Goal: Task Accomplishment & Management: Use online tool/utility

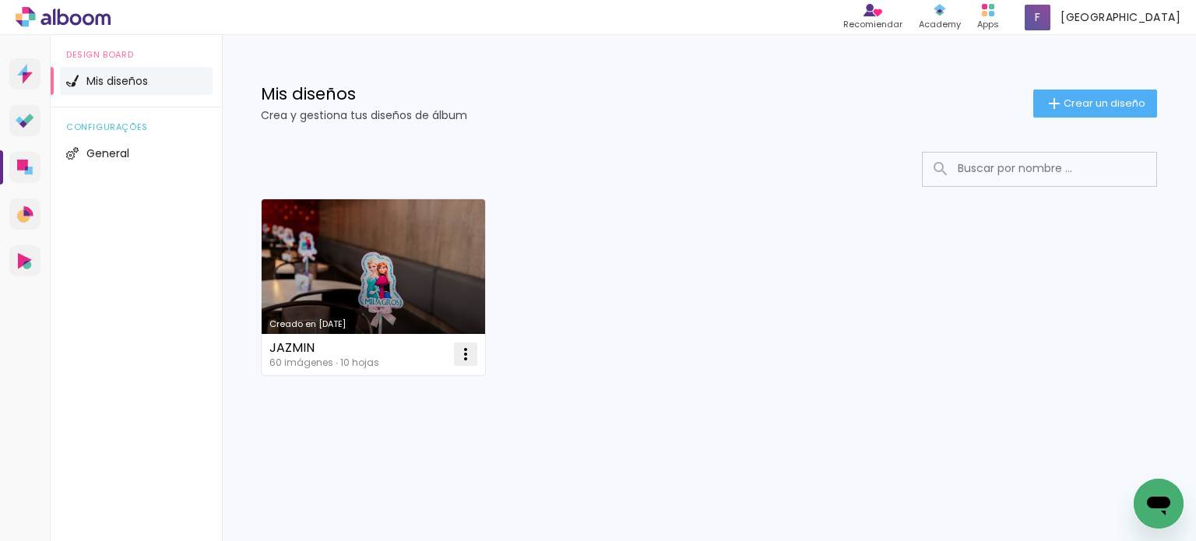
click at [467, 348] on iron-icon at bounding box center [465, 354] width 19 height 19
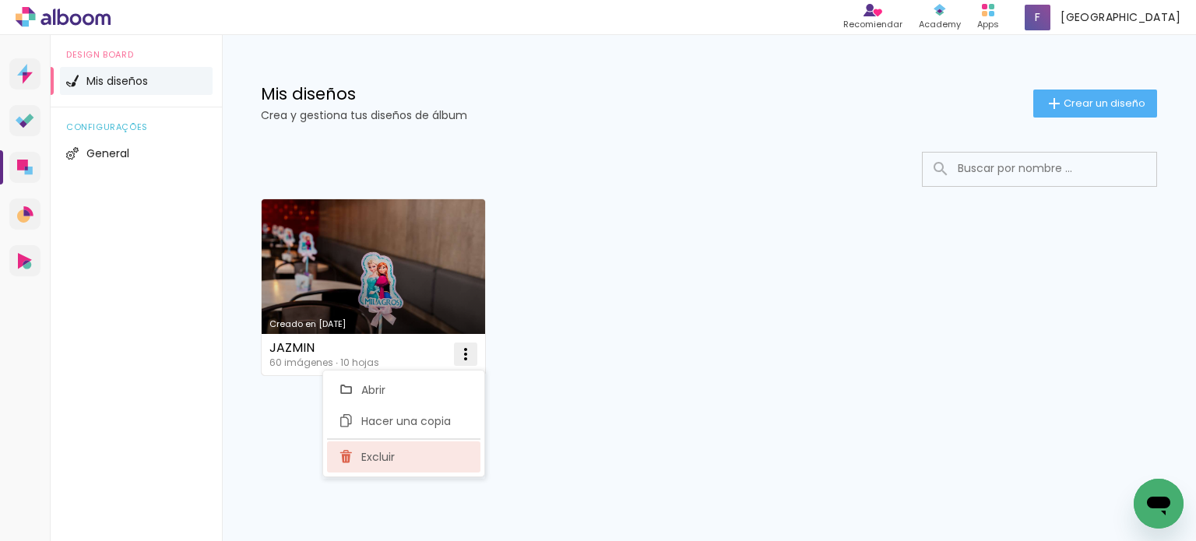
click at [377, 460] on span "Excluir" at bounding box center [377, 457] width 33 height 11
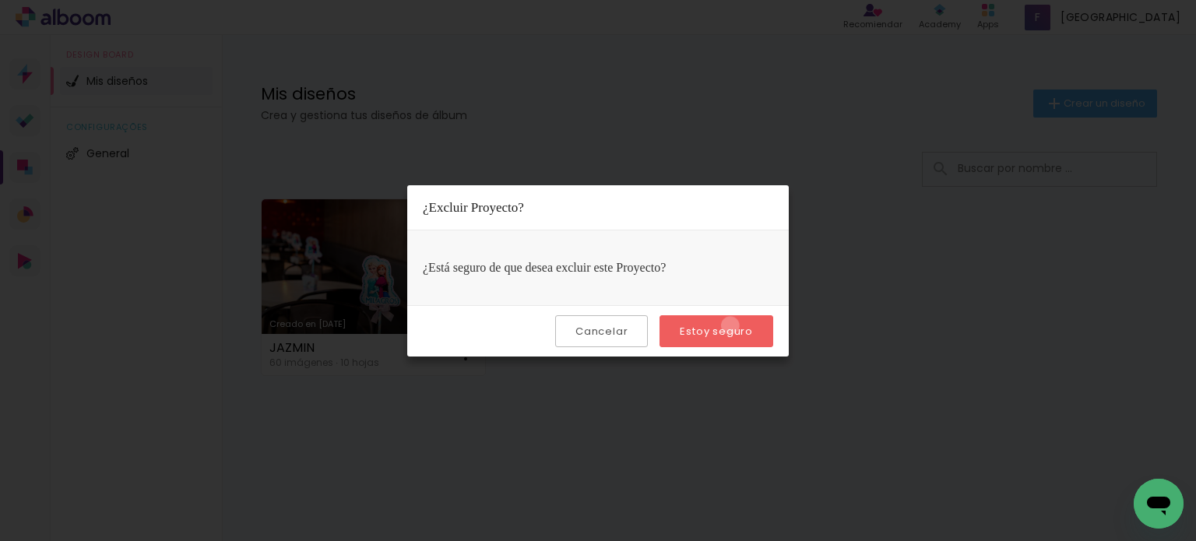
click at [0, 0] on slot "Estoy seguro" at bounding box center [0, 0] width 0 height 0
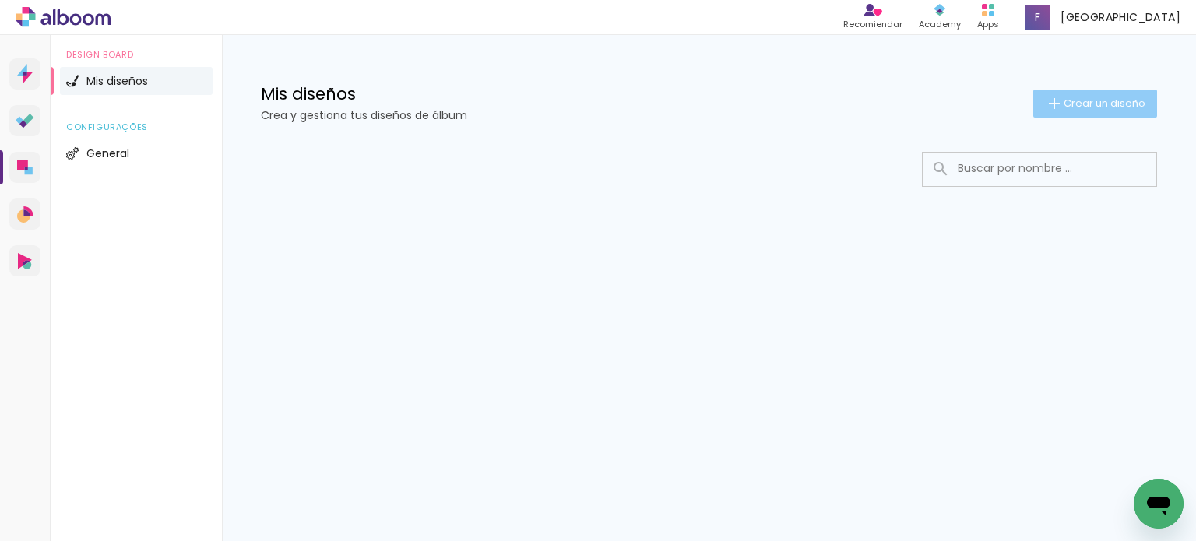
click at [1053, 101] on iron-icon at bounding box center [1054, 103] width 19 height 19
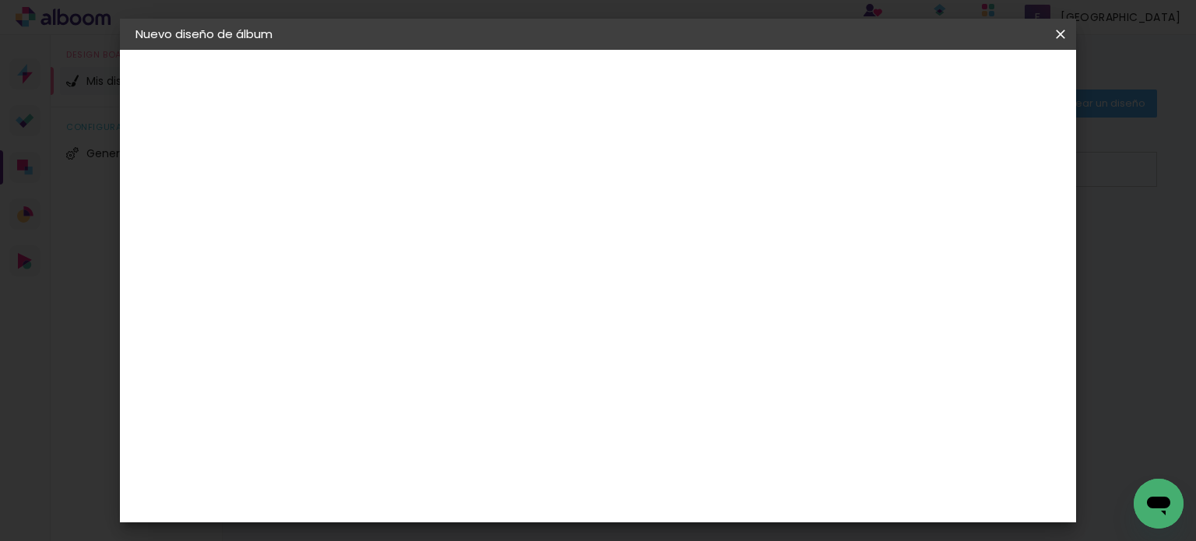
click at [390, 220] on input at bounding box center [390, 209] width 0 height 24
click at [390, 202] on input at bounding box center [390, 209] width 0 height 24
type input "[PERSON_NAME]"
type paper-input "[PERSON_NAME]"
click at [0, 0] on slot "Avanzar" at bounding box center [0, 0] width 0 height 0
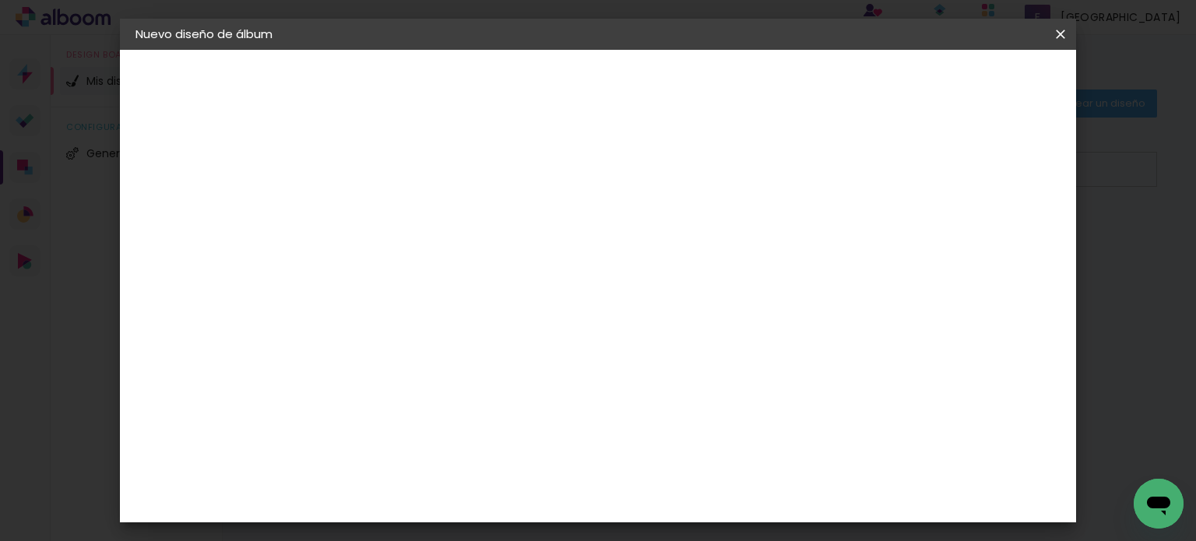
click at [0, 0] on slot "Tamaño libre" at bounding box center [0, 0] width 0 height 0
drag, startPoint x: 1030, startPoint y: 78, endPoint x: 880, endPoint y: 233, distance: 215.8
click at [0, 0] on slot "Avanzar" at bounding box center [0, 0] width 0 height 0
drag, startPoint x: 361, startPoint y: 283, endPoint x: 302, endPoint y: 286, distance: 59.3
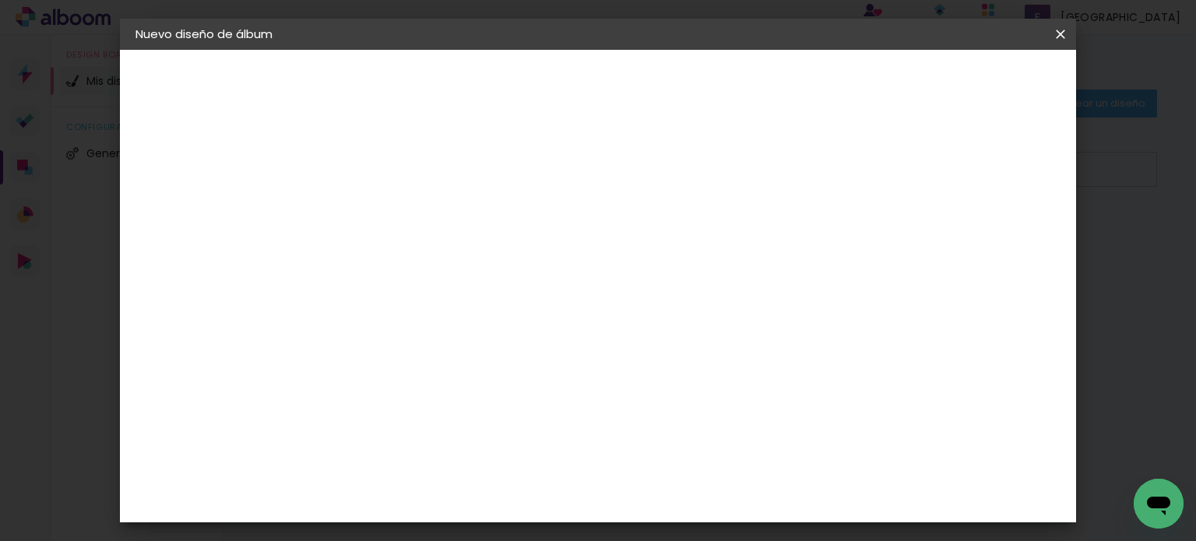
click at [302, 50] on quentale-album-spec "Empezar diseño Empezar diseño" at bounding box center [598, 50] width 957 height 0
type input "3"
type input "20,3"
type paper-input "20,3"
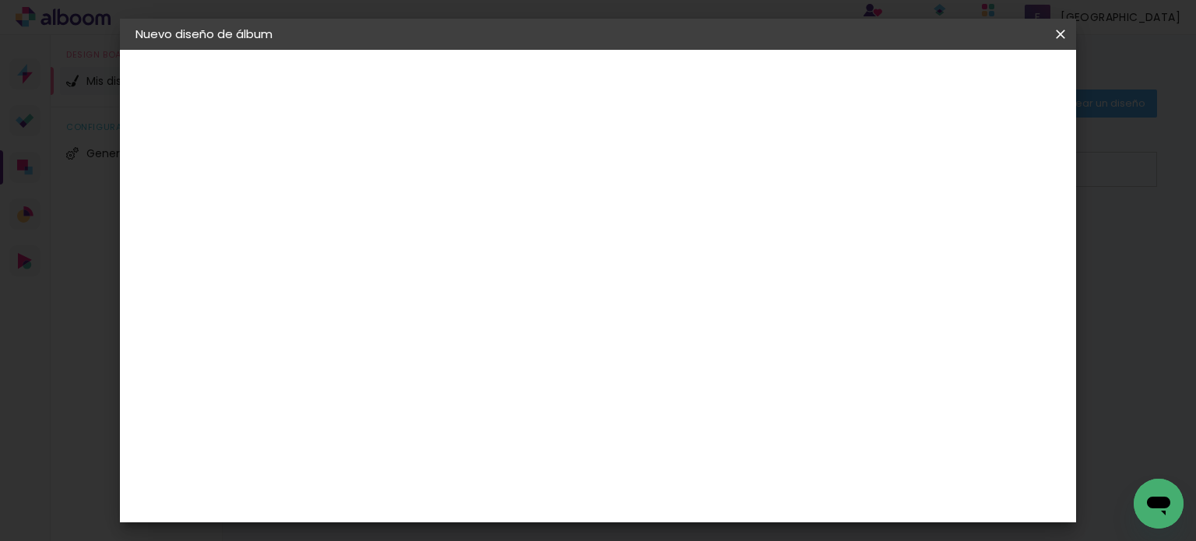
click at [692, 505] on input "60" at bounding box center [684, 496] width 40 height 23
type input "50"
type paper-input "50"
click at [979, 90] on paper-button "Empezar diseño" at bounding box center [920, 82] width 118 height 26
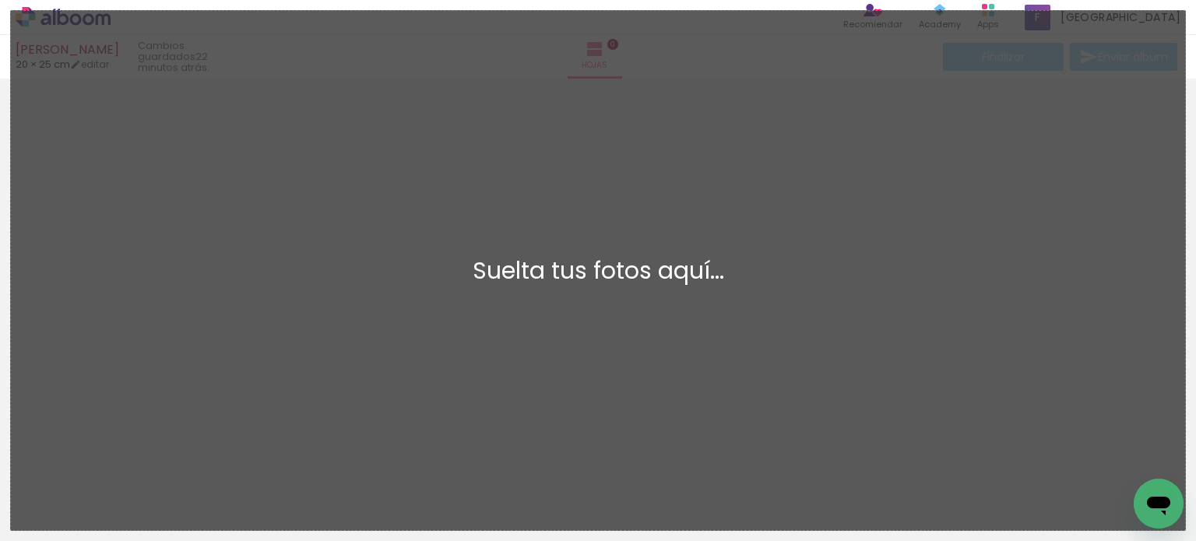
click at [783, 280] on div at bounding box center [598, 261] width 1196 height 354
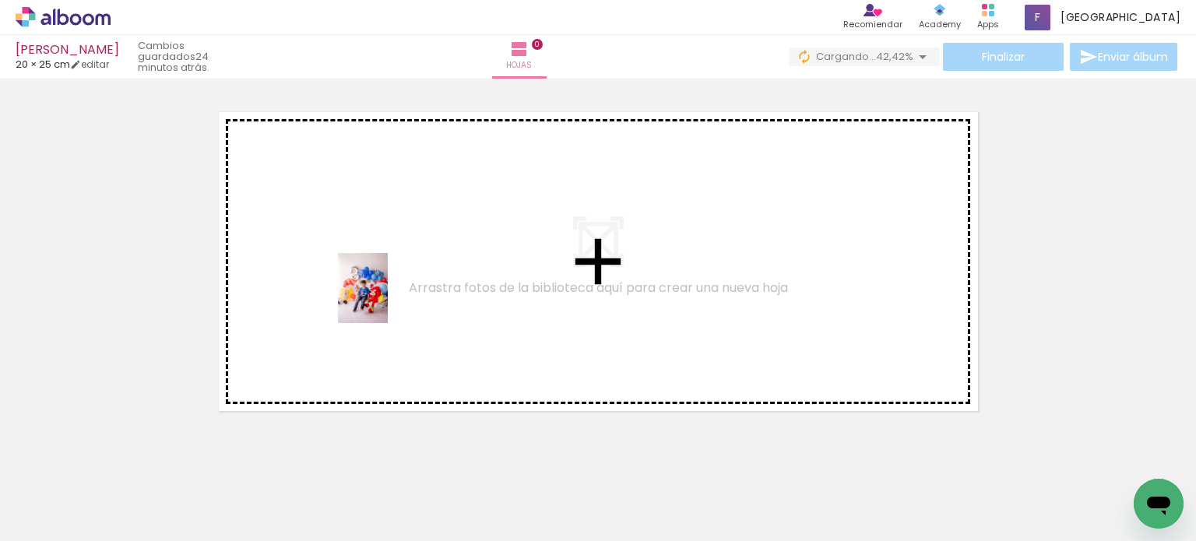
drag, startPoint x: 168, startPoint y: 494, endPoint x: 385, endPoint y: 300, distance: 291.1
click at [385, 300] on quentale-workspace at bounding box center [598, 270] width 1196 height 541
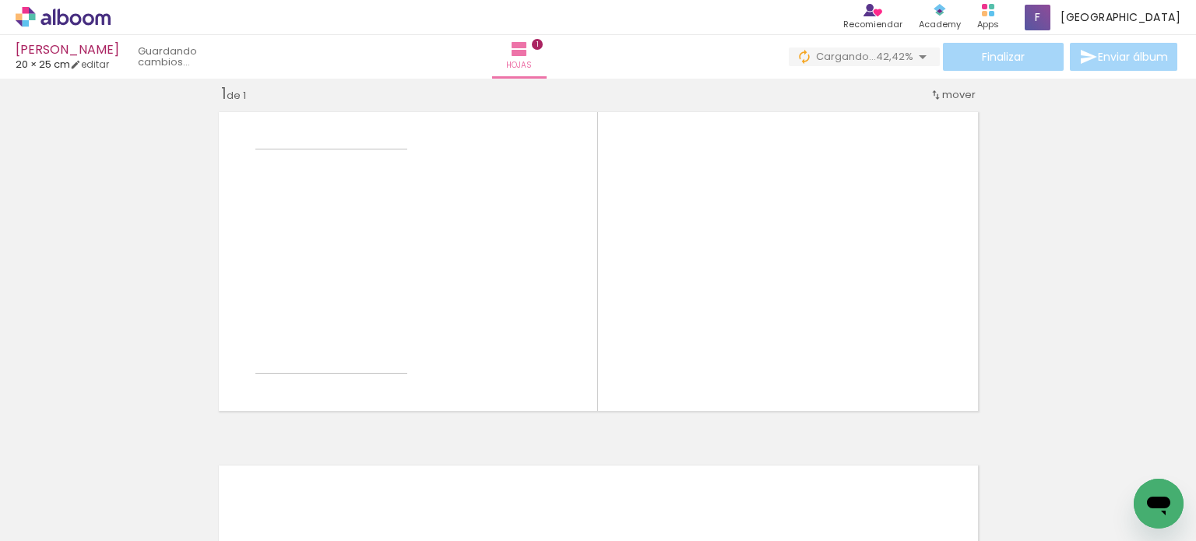
scroll to position [19, 0]
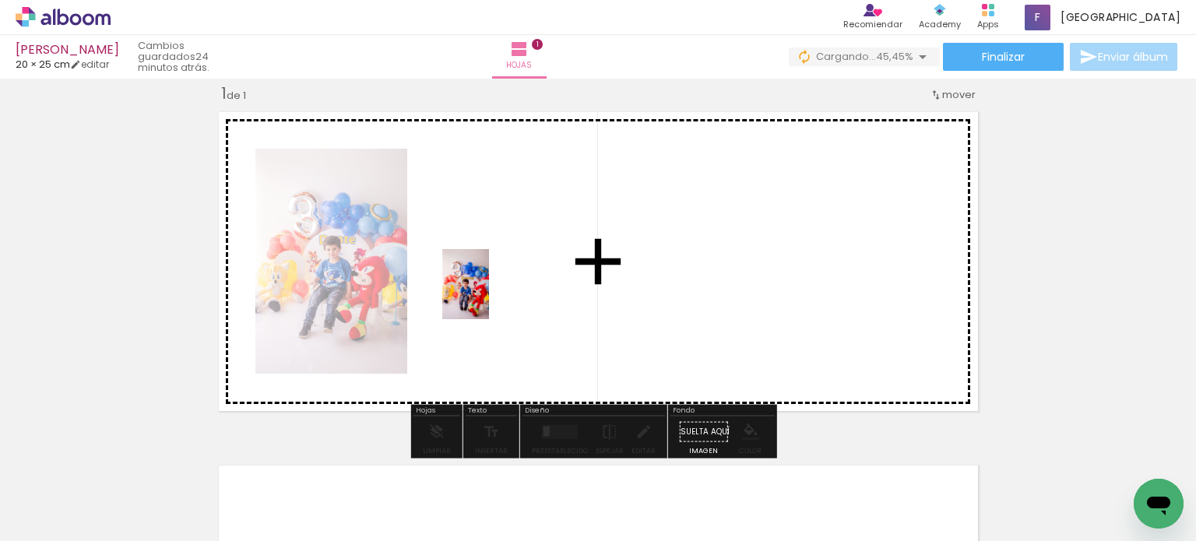
drag, startPoint x: 255, startPoint y: 504, endPoint x: 489, endPoint y: 296, distance: 312.7
click at [489, 296] on quentale-workspace at bounding box center [598, 270] width 1196 height 541
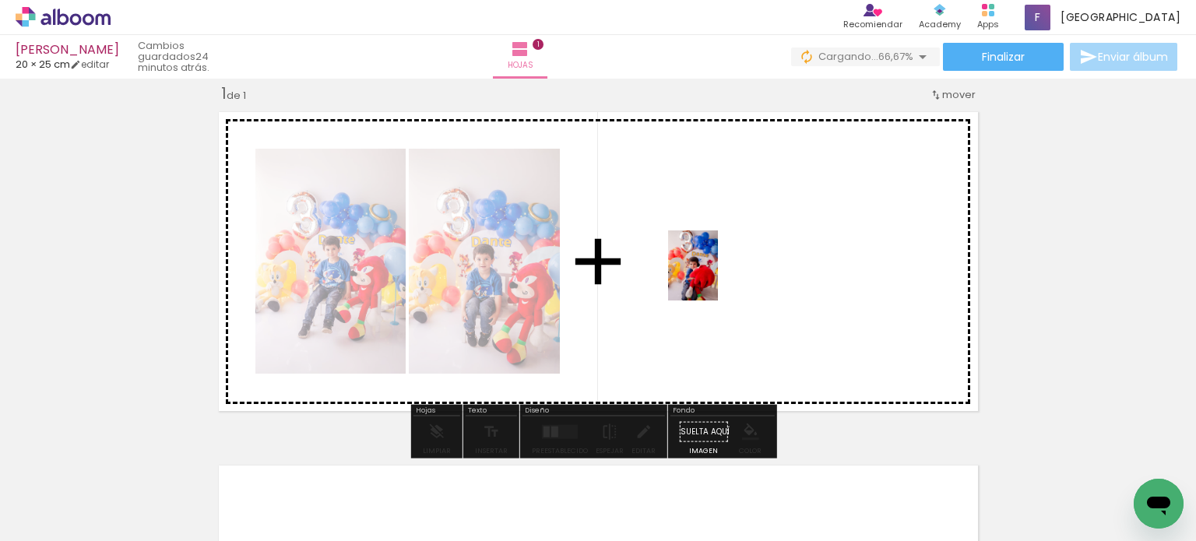
drag, startPoint x: 346, startPoint y: 494, endPoint x: 715, endPoint y: 277, distance: 427.6
click at [715, 277] on quentale-workspace at bounding box center [598, 270] width 1196 height 541
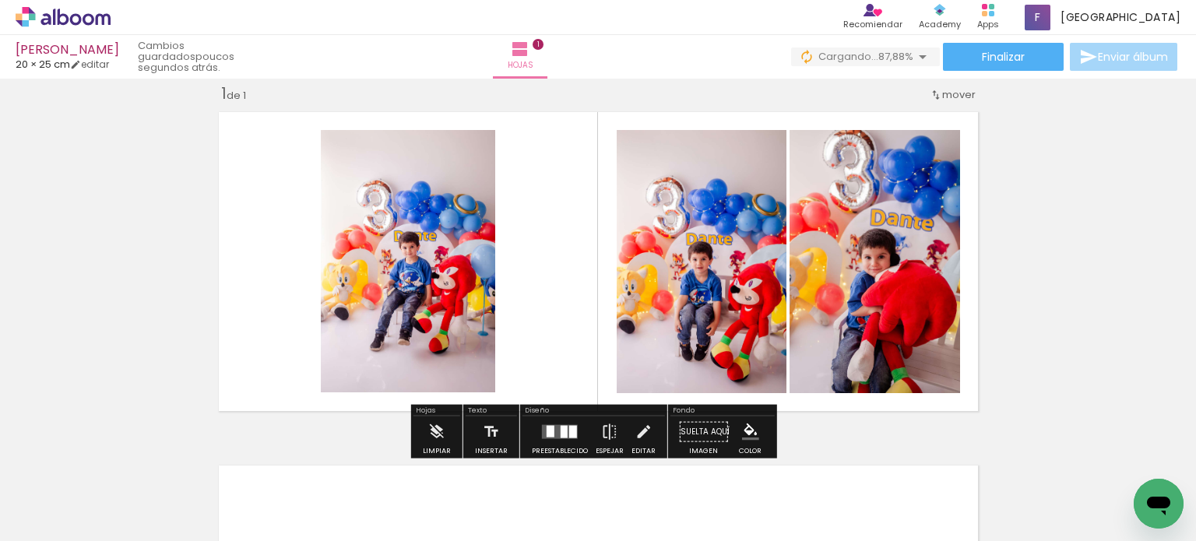
click at [424, 482] on div at bounding box center [400, 488] width 51 height 77
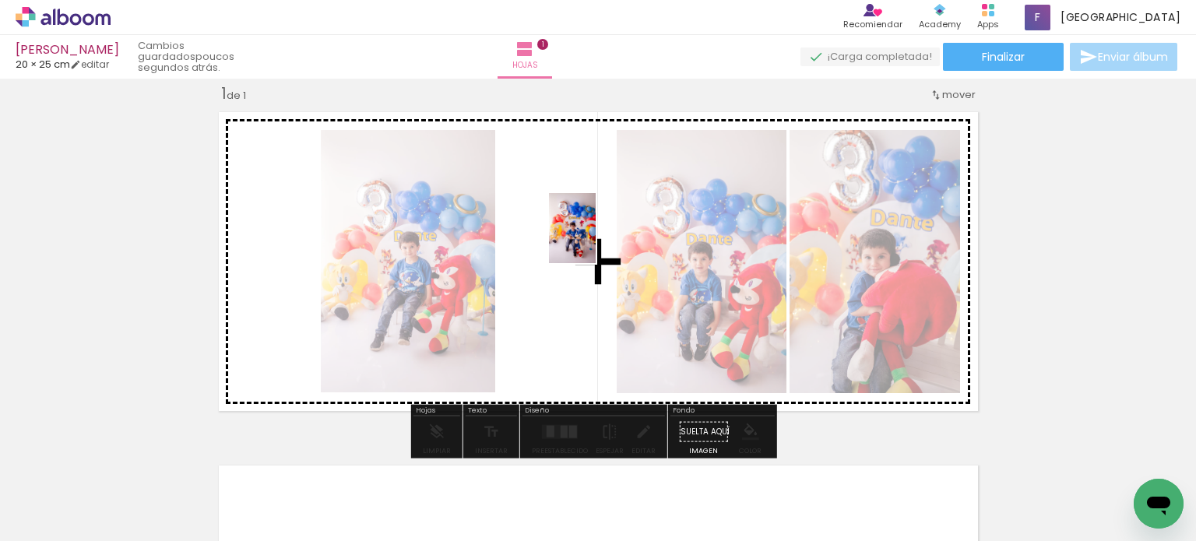
drag, startPoint x: 409, startPoint y: 488, endPoint x: 596, endPoint y: 240, distance: 310.8
click at [596, 240] on quentale-workspace at bounding box center [598, 270] width 1196 height 541
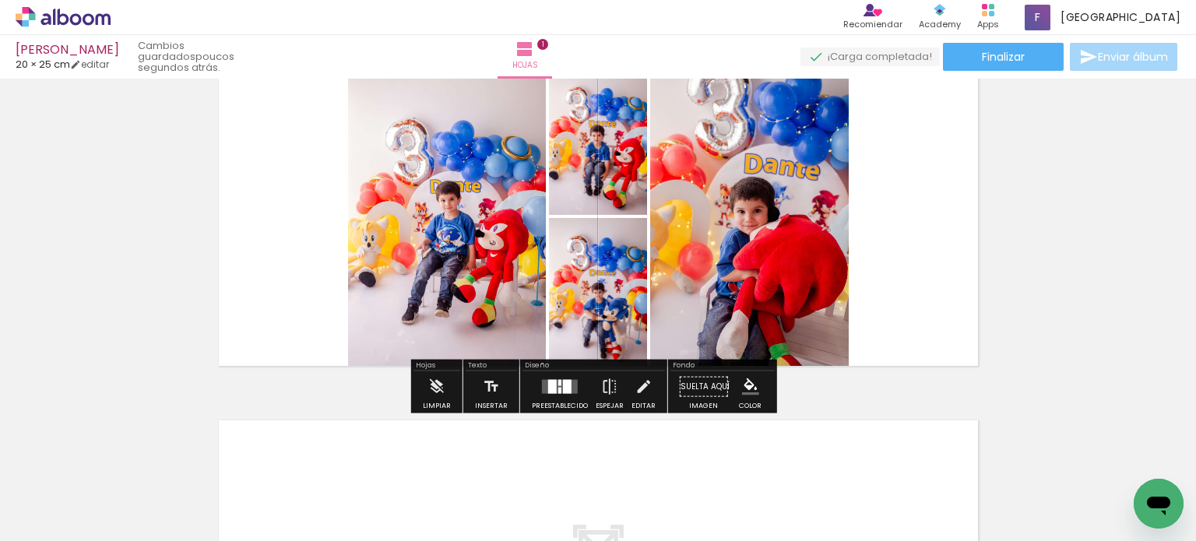
scroll to position [78, 0]
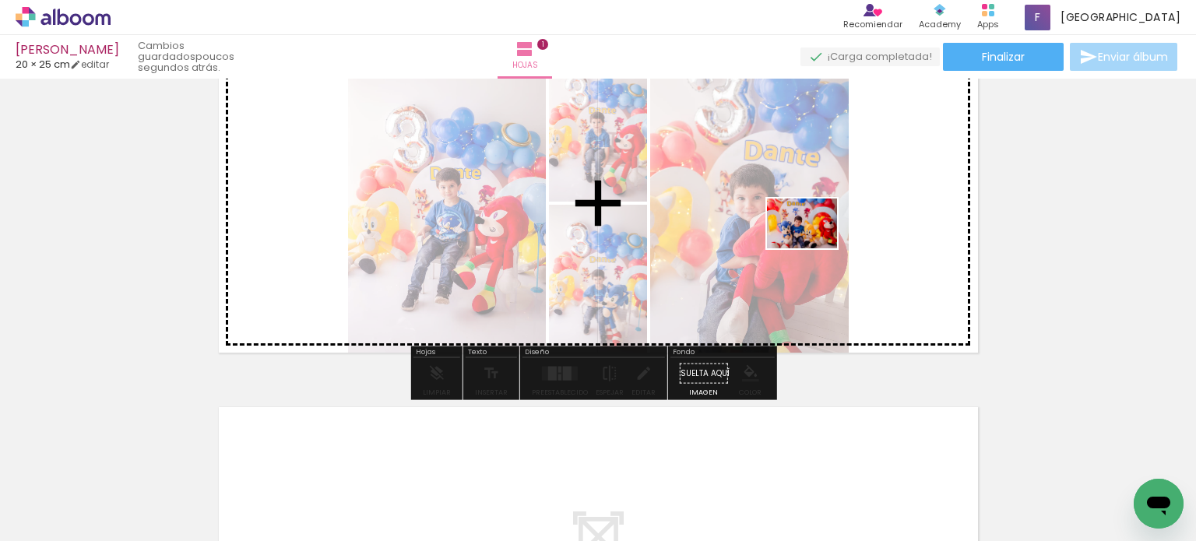
drag, startPoint x: 605, startPoint y: 488, endPoint x: 804, endPoint y: 308, distance: 269.0
click at [819, 237] on quentale-workspace at bounding box center [598, 270] width 1196 height 541
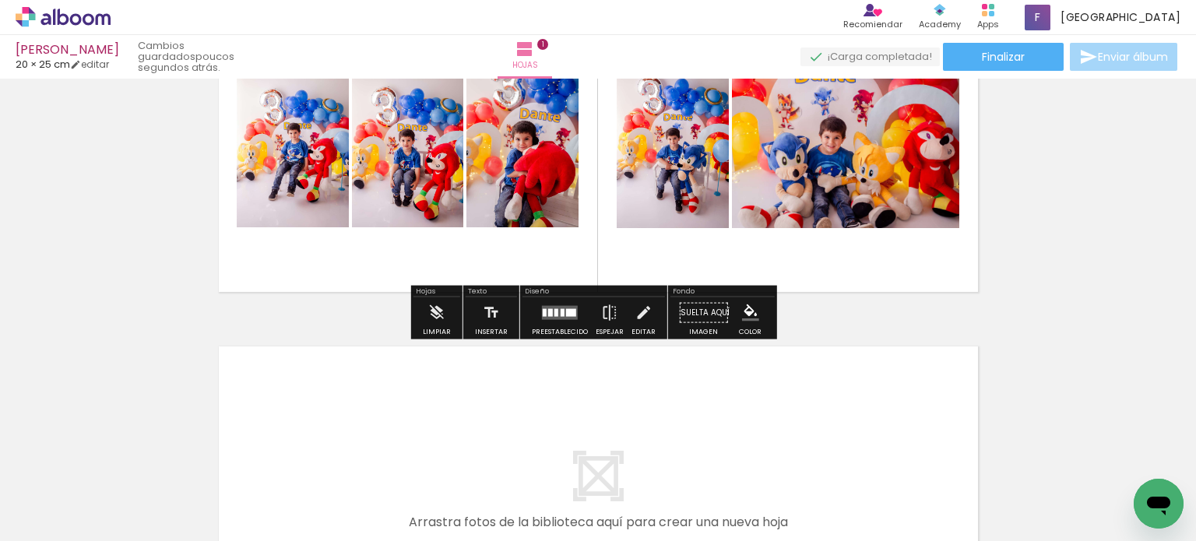
scroll to position [156, 0]
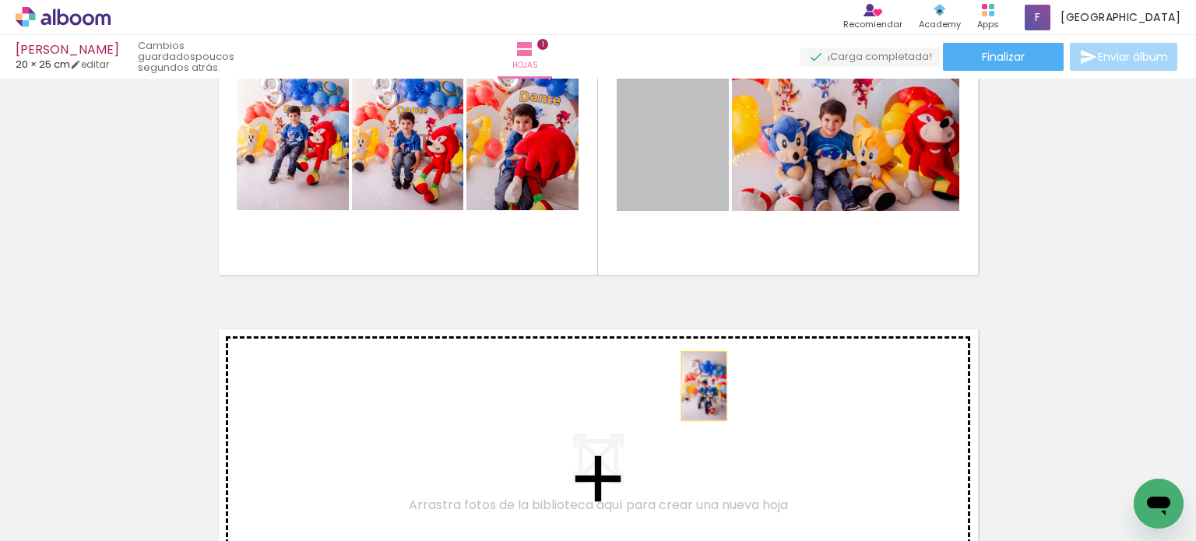
drag, startPoint x: 655, startPoint y: 173, endPoint x: 698, endPoint y: 386, distance: 217.6
click at [698, 386] on div "Insertar hoja 1 de 1" at bounding box center [598, 282] width 1196 height 708
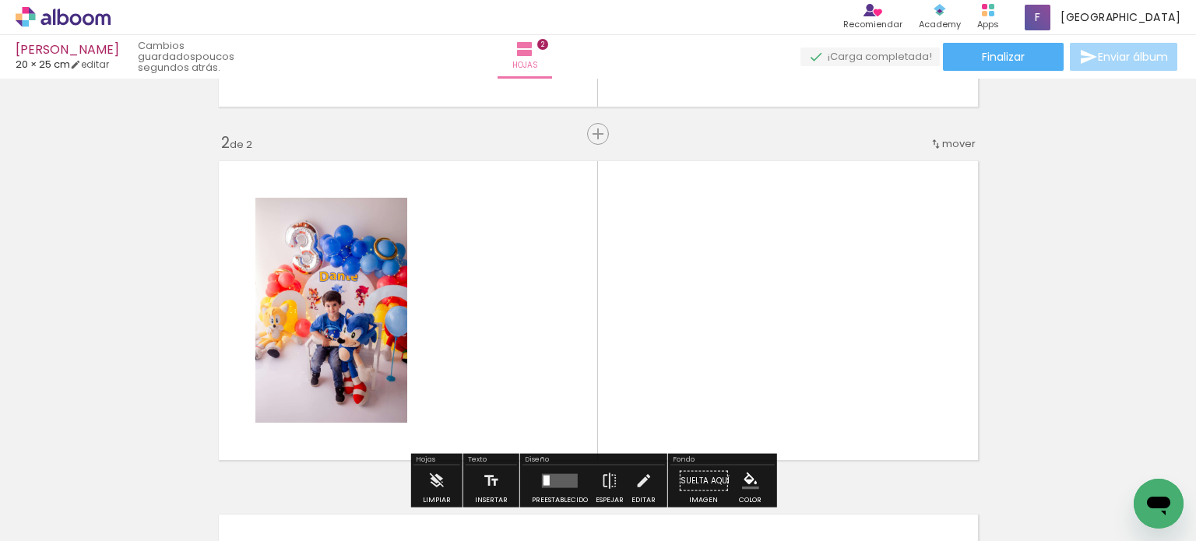
scroll to position [139, 0]
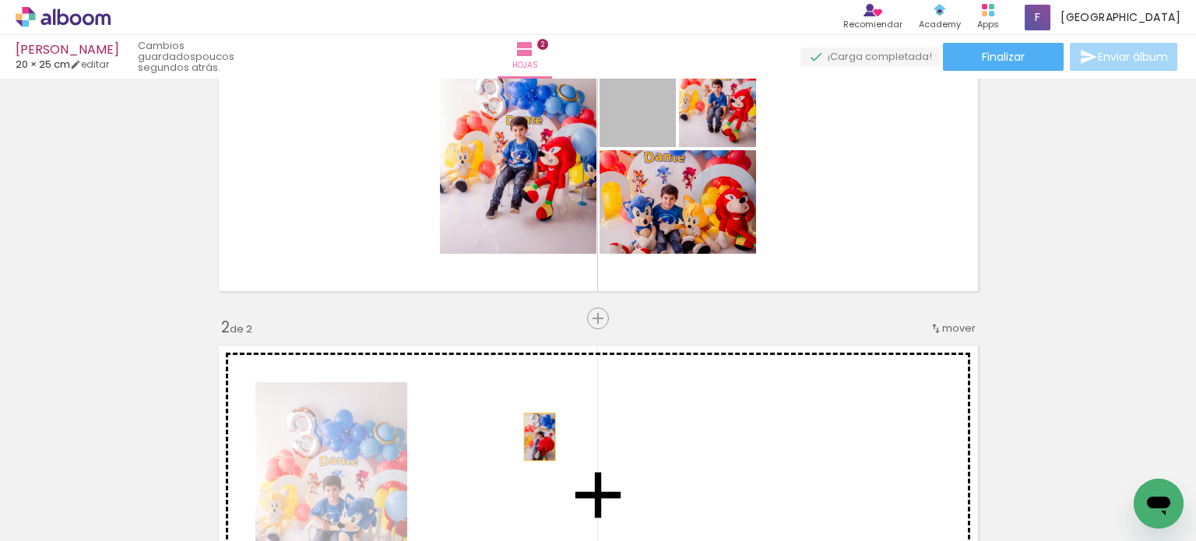
drag, startPoint x: 628, startPoint y: 114, endPoint x: 529, endPoint y: 444, distance: 344.4
click at [529, 444] on quentale-workspace at bounding box center [598, 270] width 1196 height 541
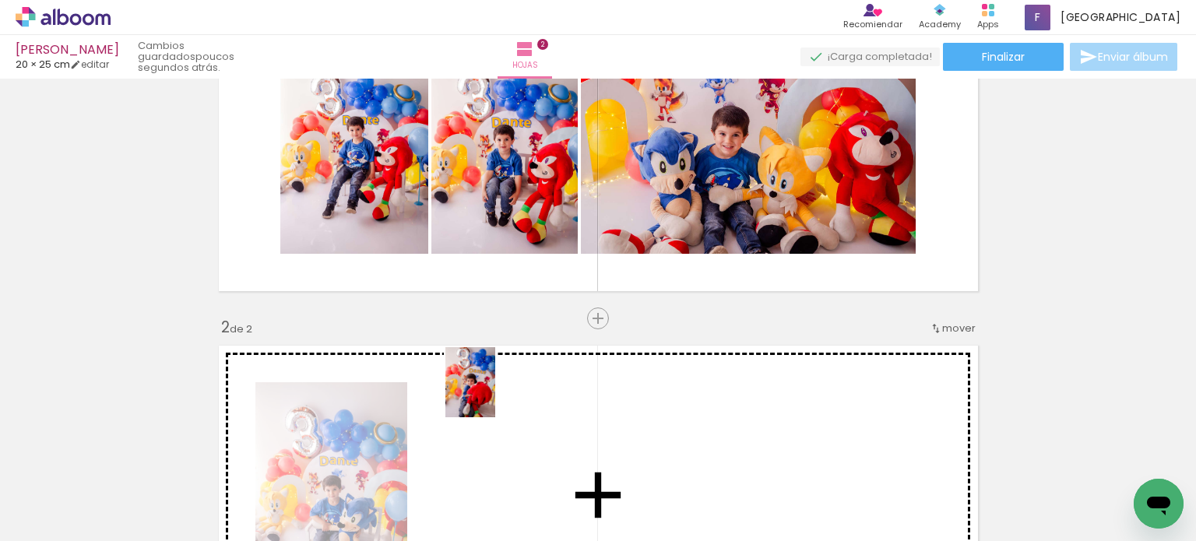
drag, startPoint x: 355, startPoint y: 480, endPoint x: 492, endPoint y: 394, distance: 161.6
click at [492, 394] on quentale-workspace at bounding box center [598, 270] width 1196 height 541
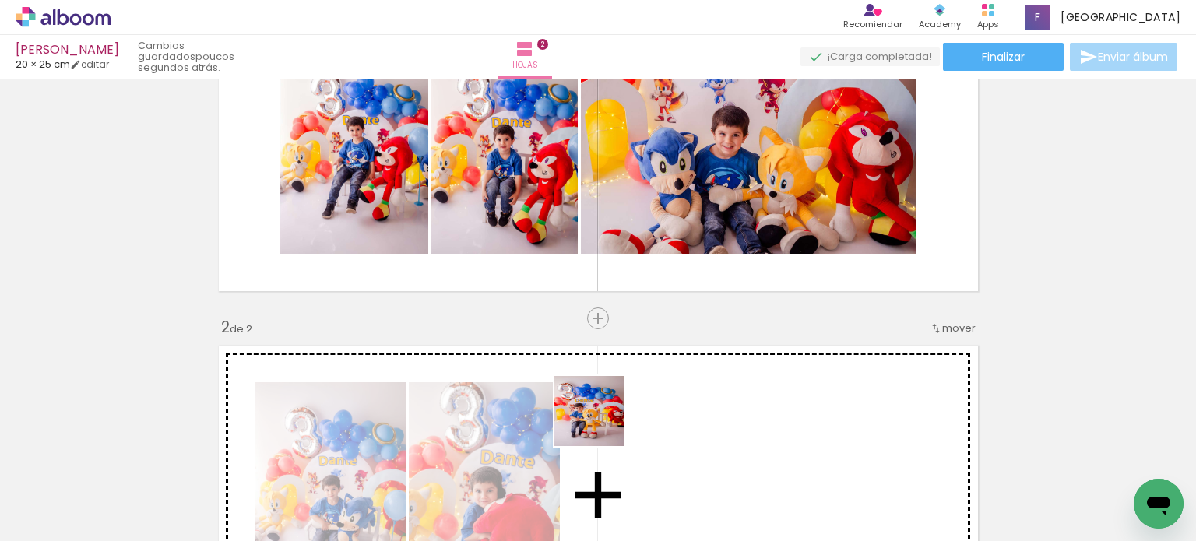
drag, startPoint x: 513, startPoint y: 482, endPoint x: 659, endPoint y: 393, distance: 170.5
click at [659, 393] on quentale-workspace at bounding box center [598, 270] width 1196 height 541
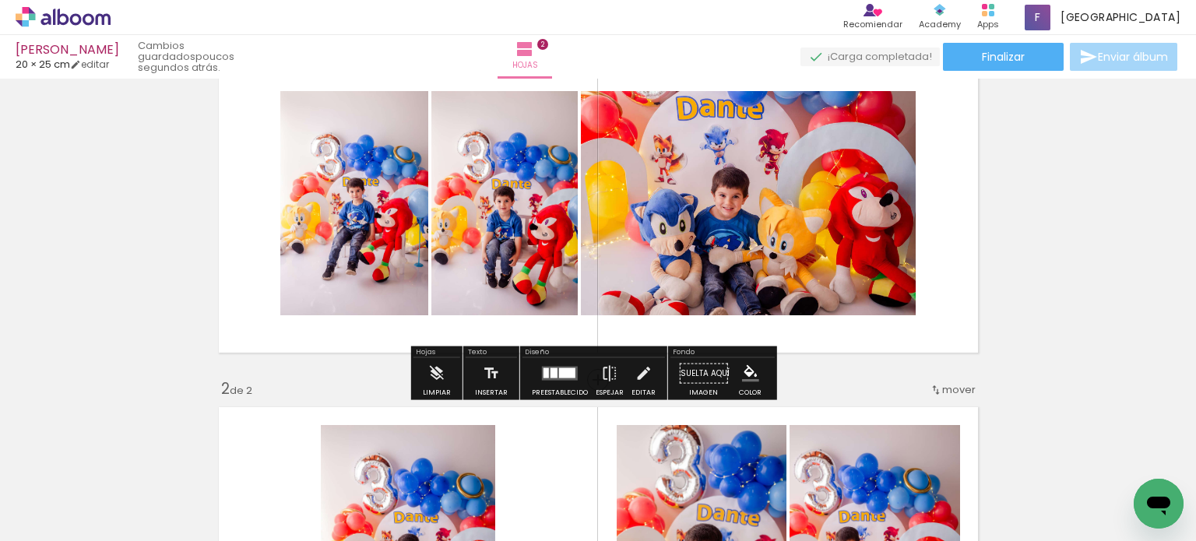
scroll to position [62, 0]
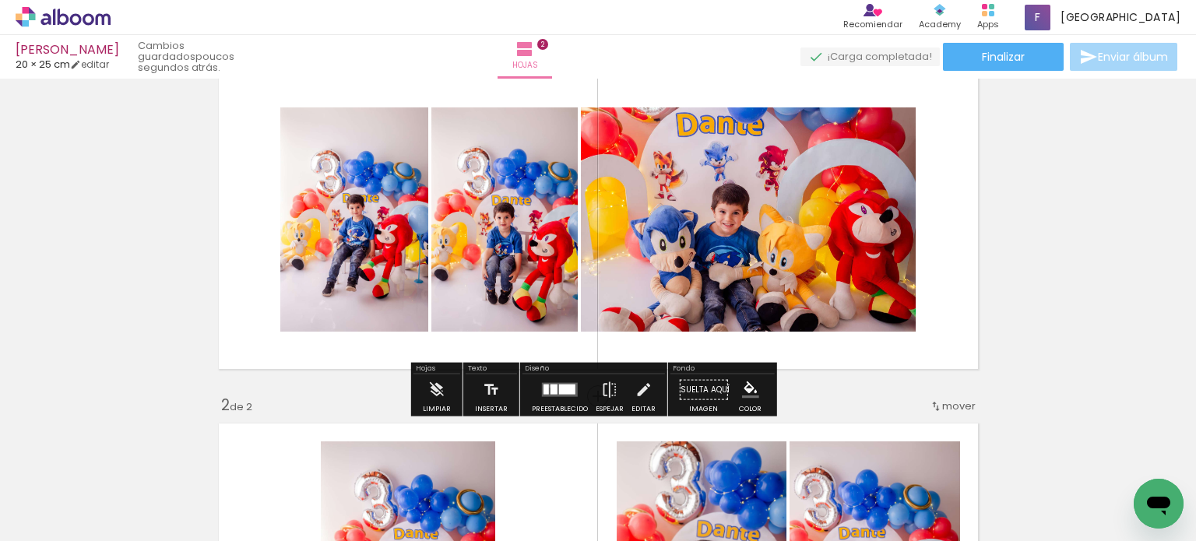
click at [550, 386] on div at bounding box center [553, 390] width 7 height 10
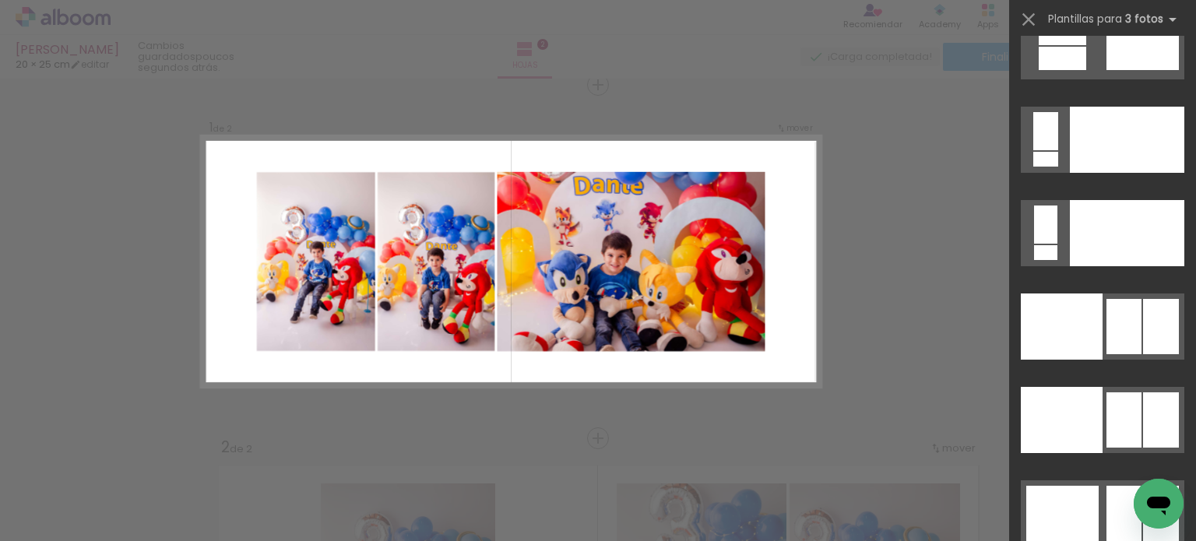
scroll to position [17066, 0]
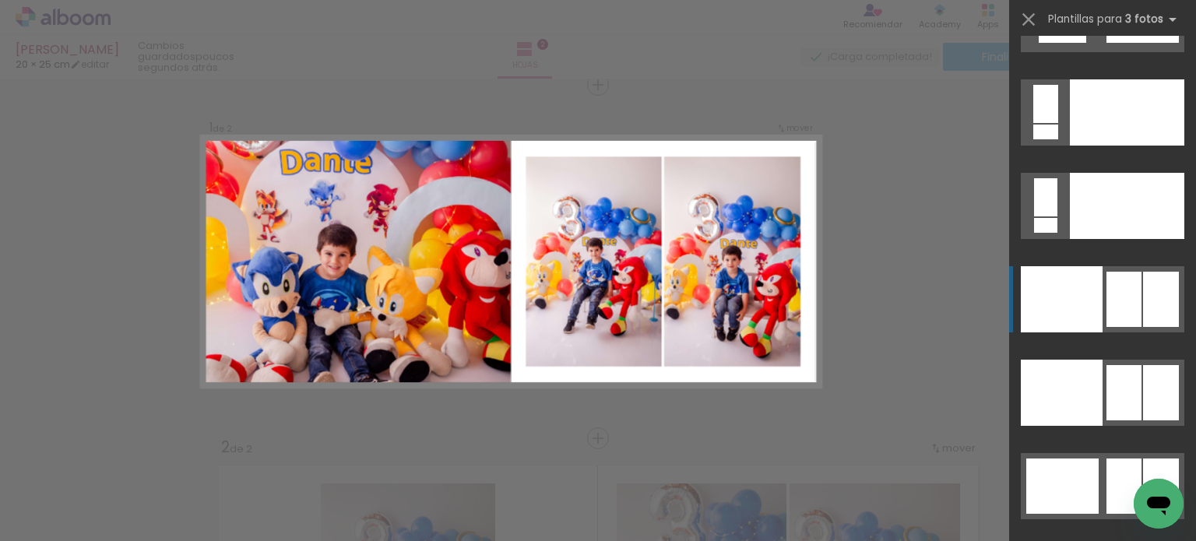
click at [1066, 318] on div at bounding box center [1062, 299] width 82 height 66
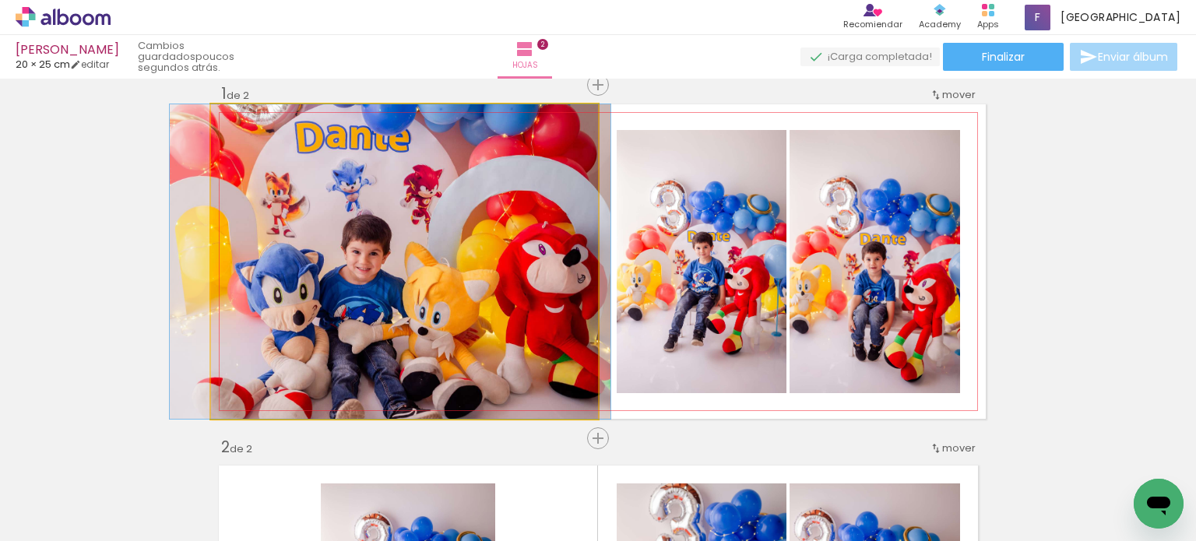
drag, startPoint x: 351, startPoint y: 281, endPoint x: 337, endPoint y: 249, distance: 34.9
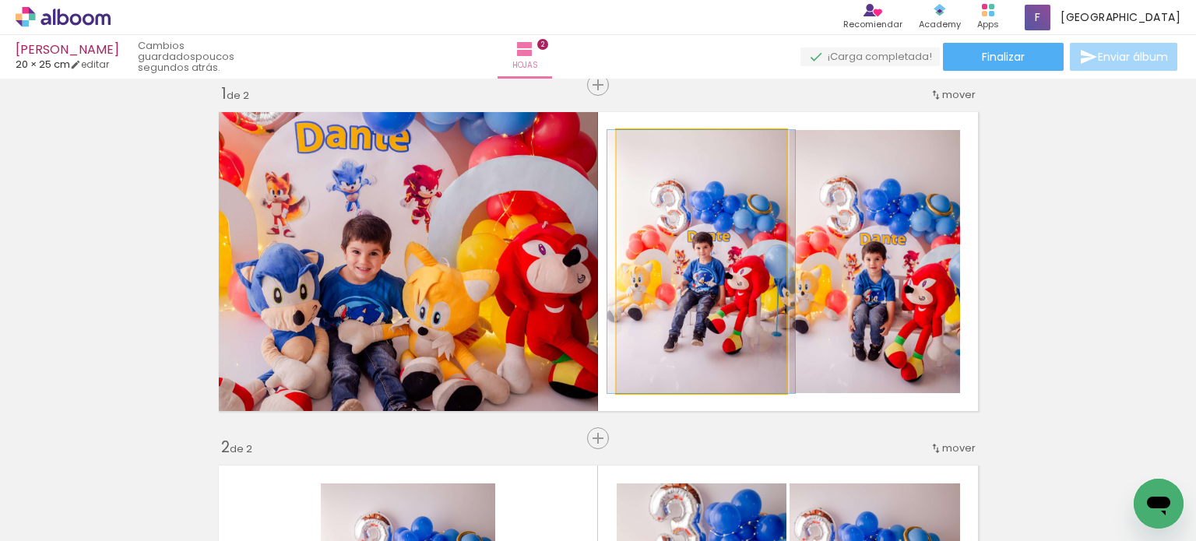
click at [698, 278] on quentale-photo at bounding box center [702, 261] width 170 height 263
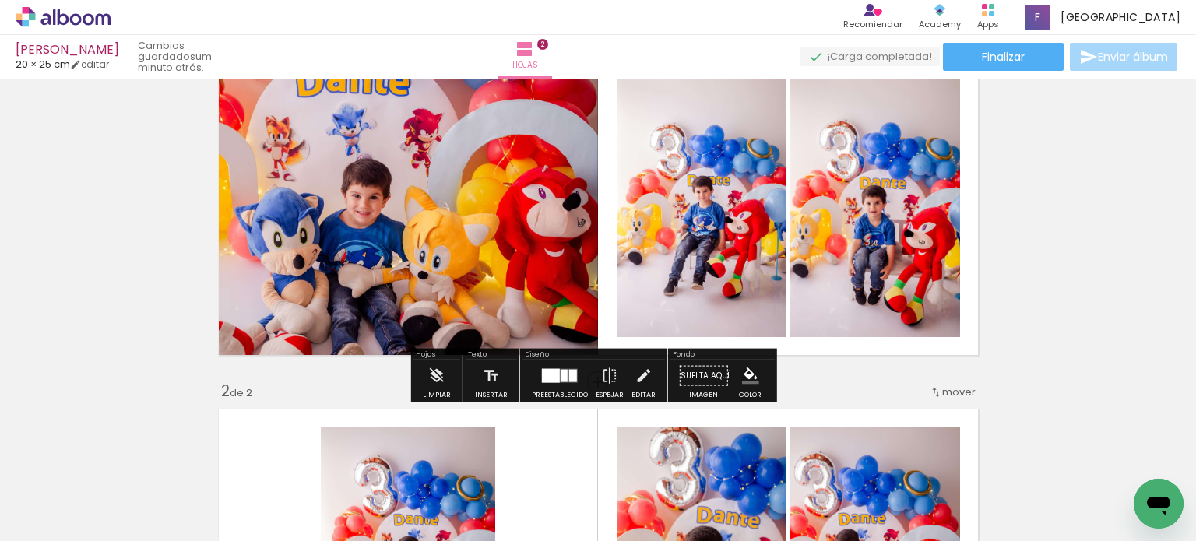
scroll to position [78, 0]
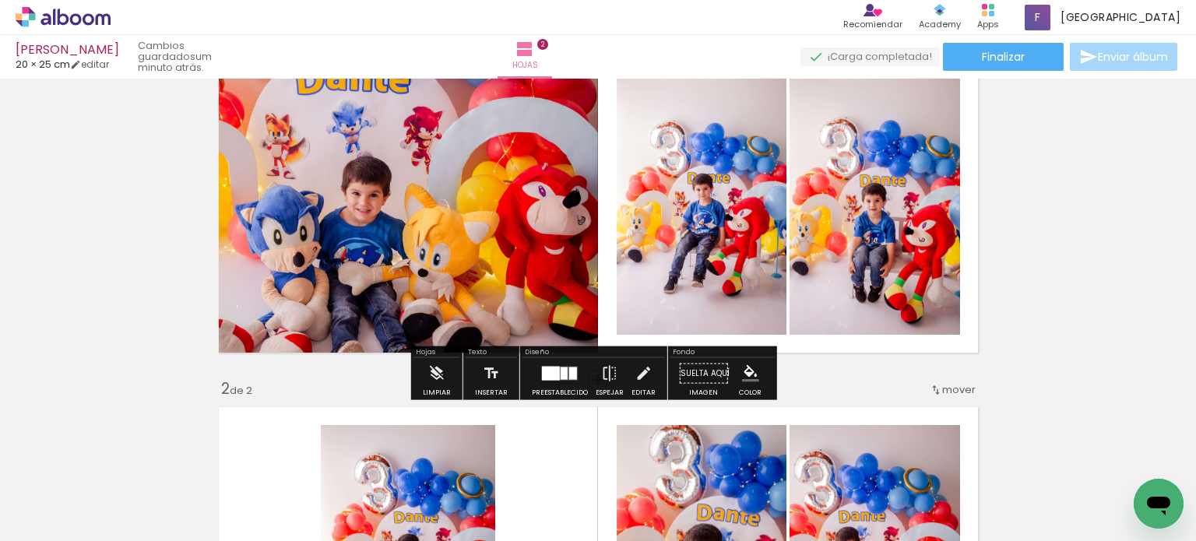
click at [554, 367] on div at bounding box center [551, 374] width 18 height 14
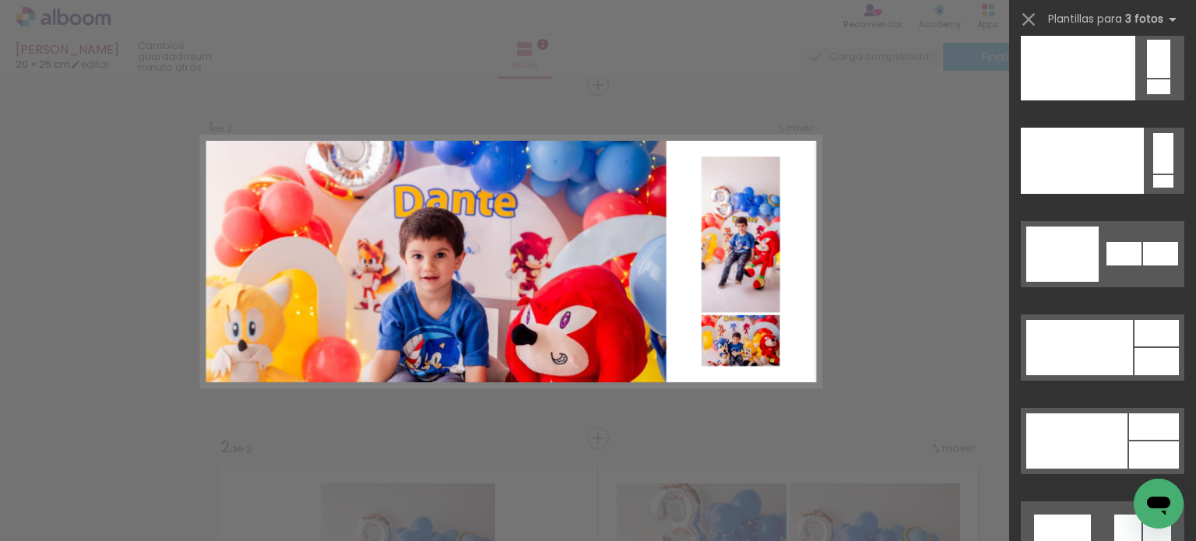
scroll to position [19461, 0]
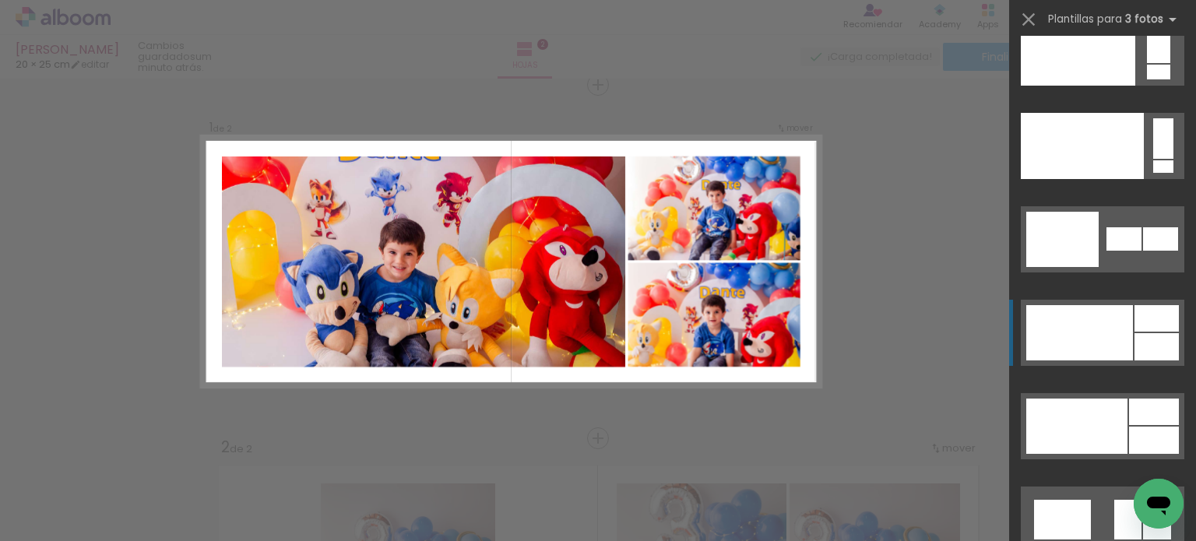
click at [1074, 323] on div at bounding box center [1079, 332] width 107 height 55
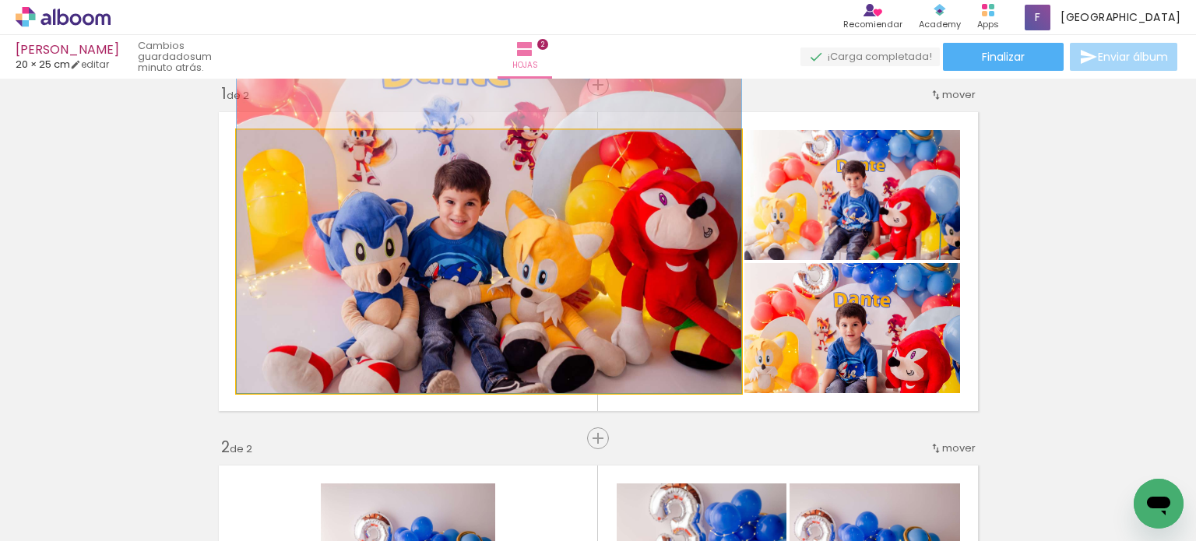
drag, startPoint x: 542, startPoint y: 317, endPoint x: 547, endPoint y: 250, distance: 67.1
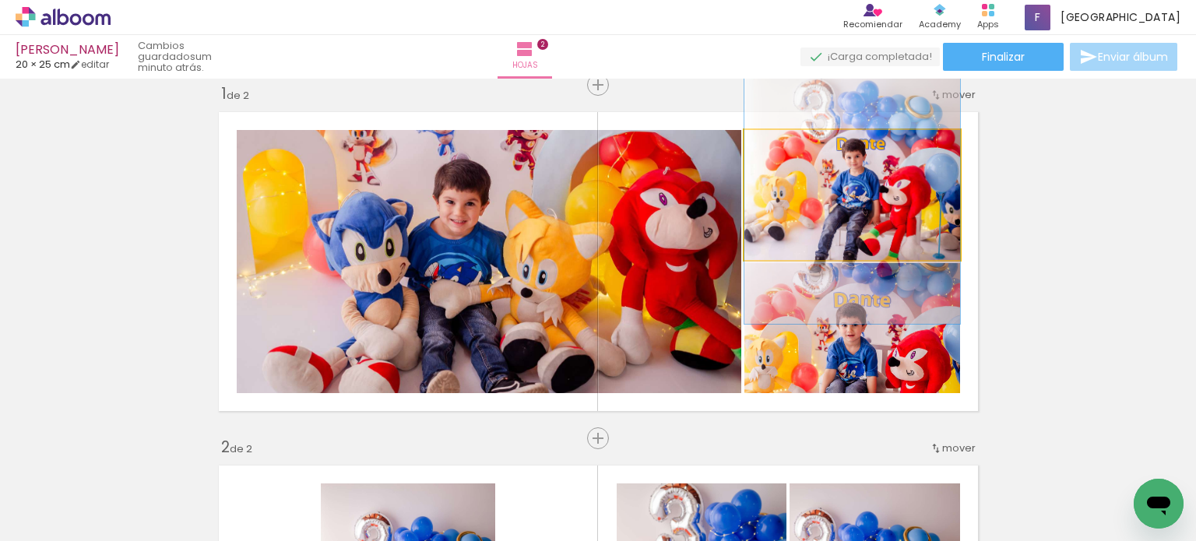
drag, startPoint x: 889, startPoint y: 222, endPoint x: 891, endPoint y: 205, distance: 17.2
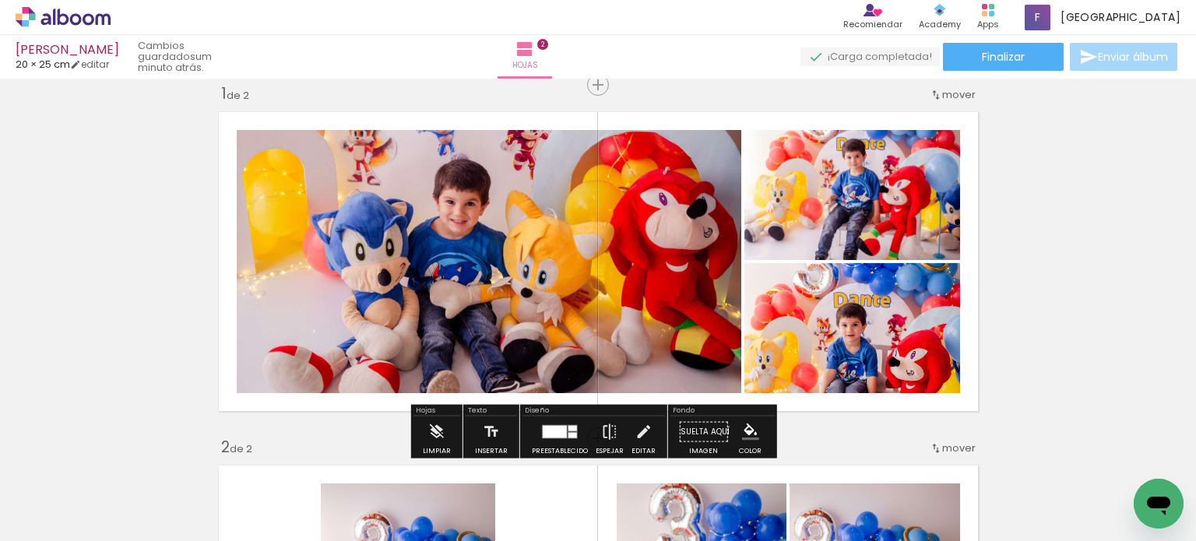
click at [549, 422] on div at bounding box center [560, 432] width 42 height 31
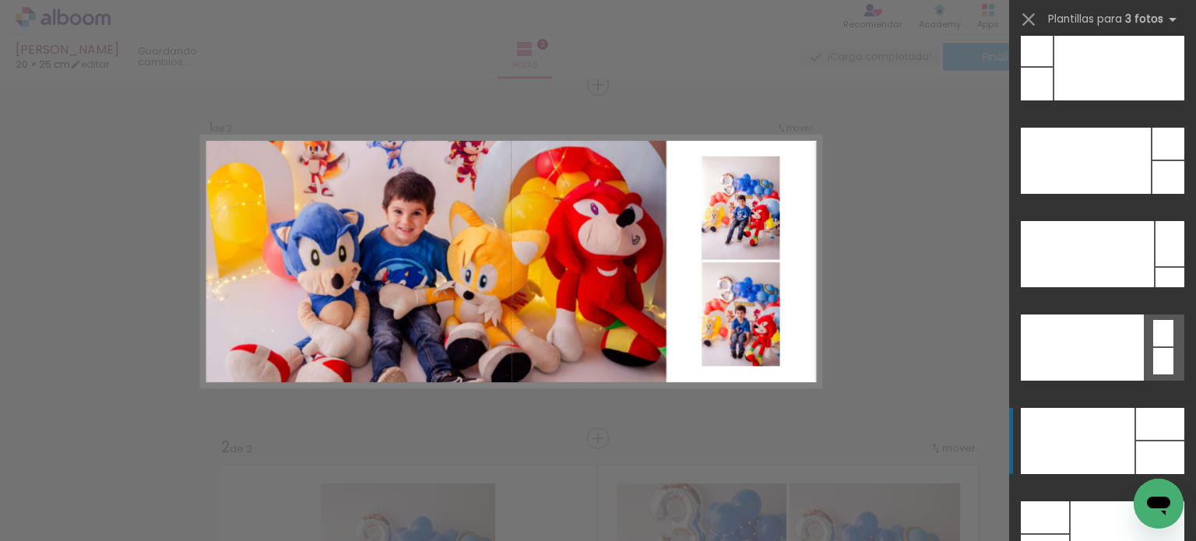
scroll to position [18460, 0]
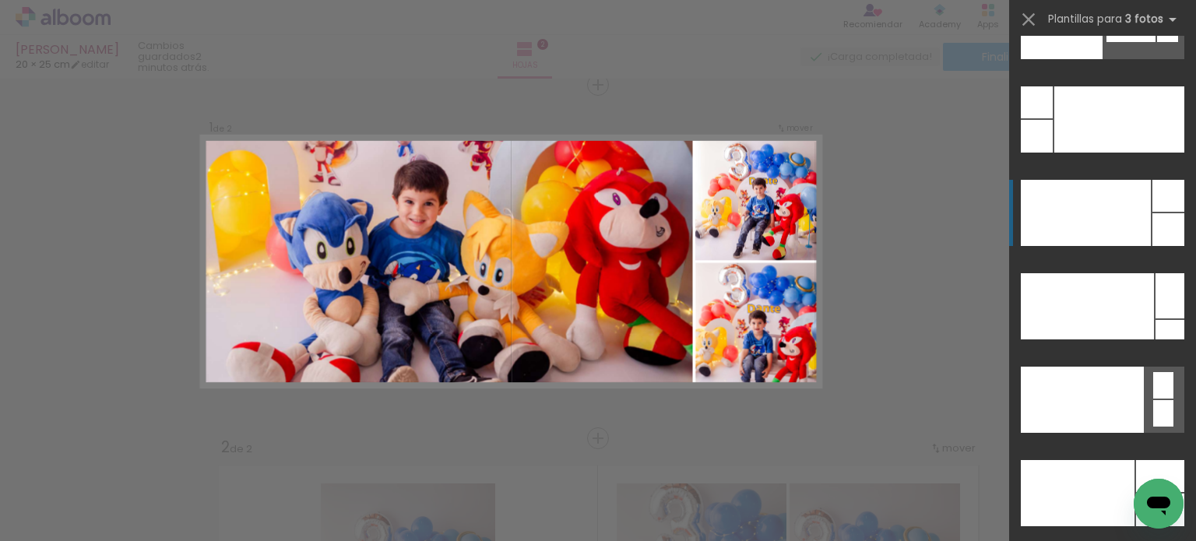
click at [1101, 223] on div at bounding box center [1086, 213] width 130 height 66
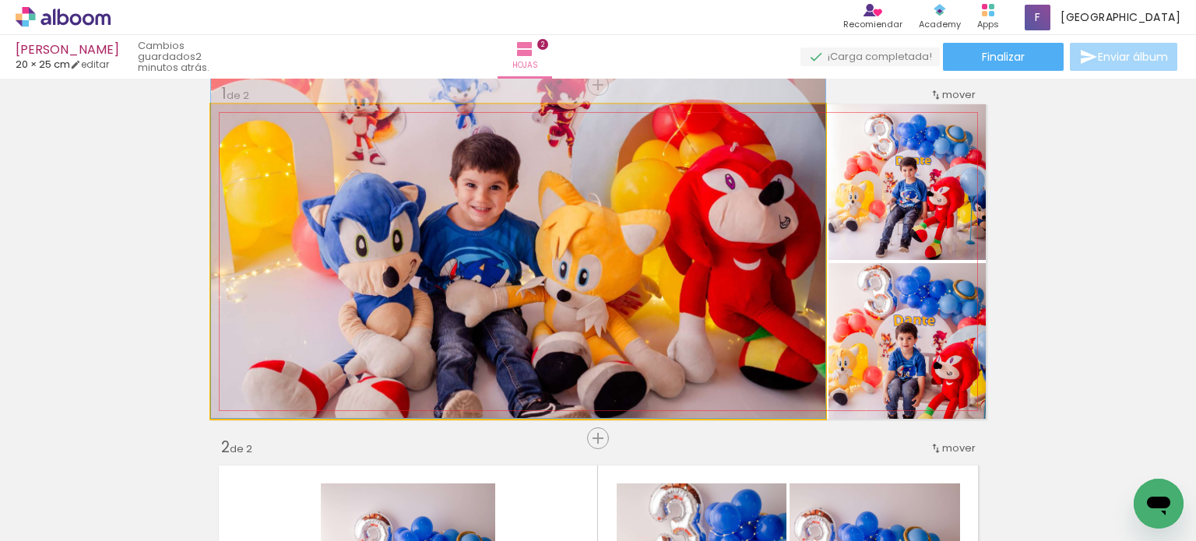
drag, startPoint x: 573, startPoint y: 235, endPoint x: 689, endPoint y: 199, distance: 121.4
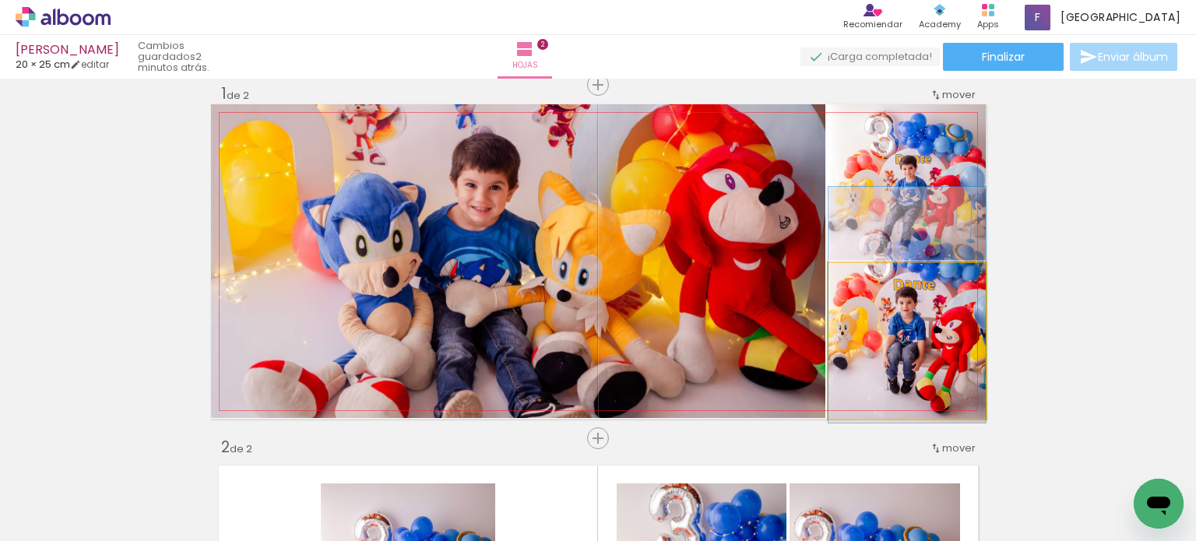
drag, startPoint x: 877, startPoint y: 362, endPoint x: 878, endPoint y: 326, distance: 35.8
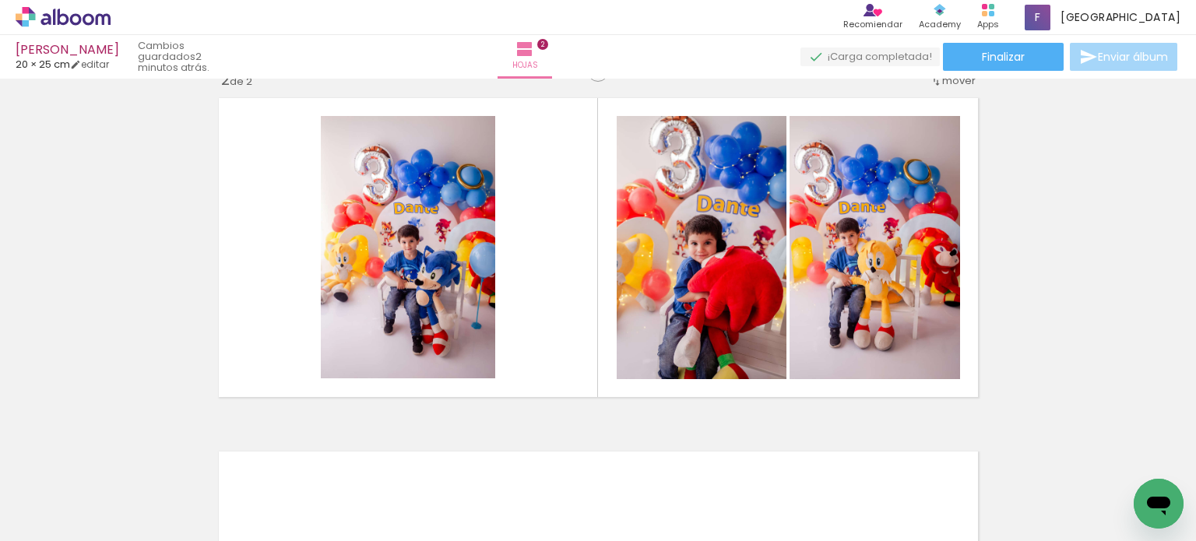
scroll to position [389, 0]
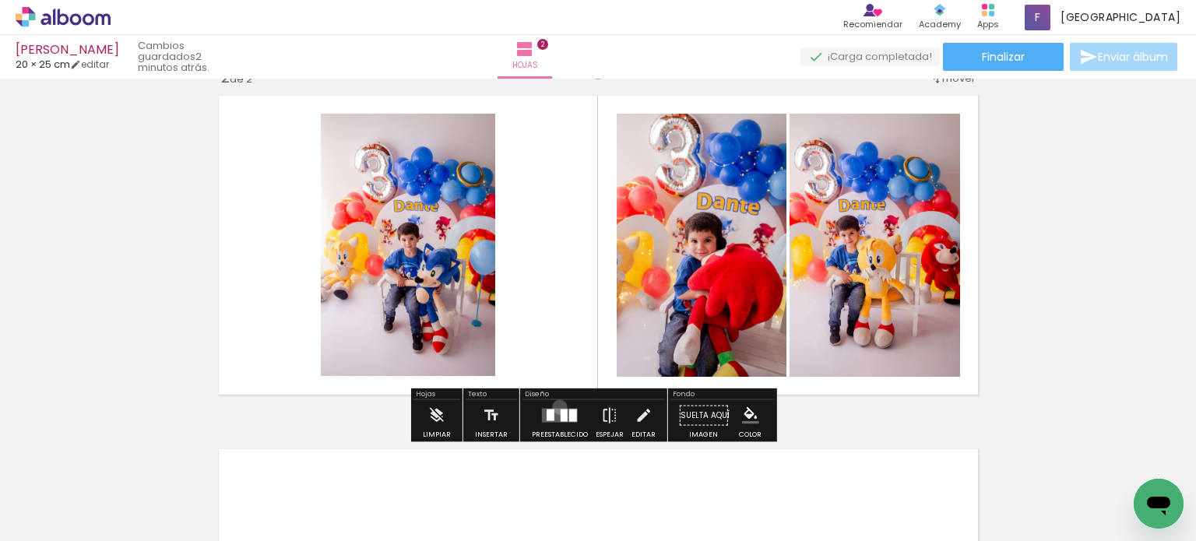
click at [556, 407] on div at bounding box center [560, 415] width 42 height 31
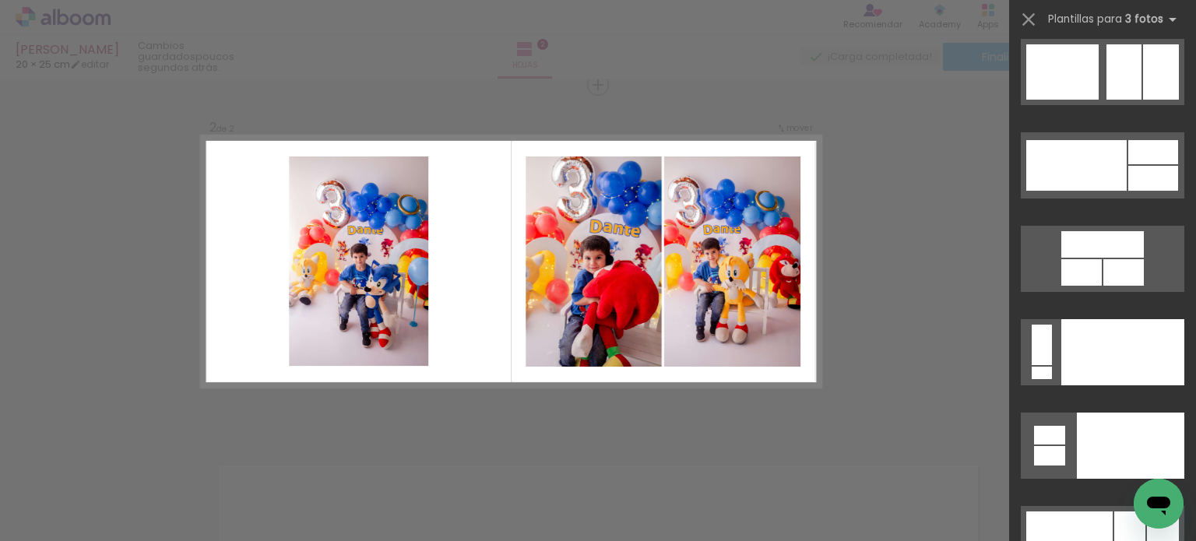
scroll to position [17293, 0]
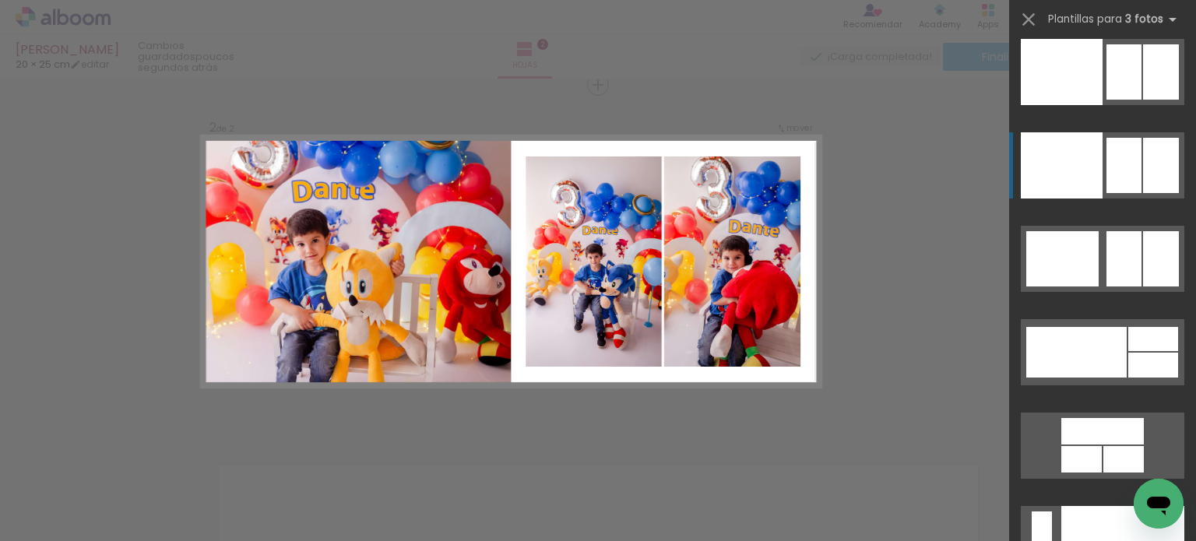
click at [1054, 168] on div at bounding box center [1062, 165] width 82 height 66
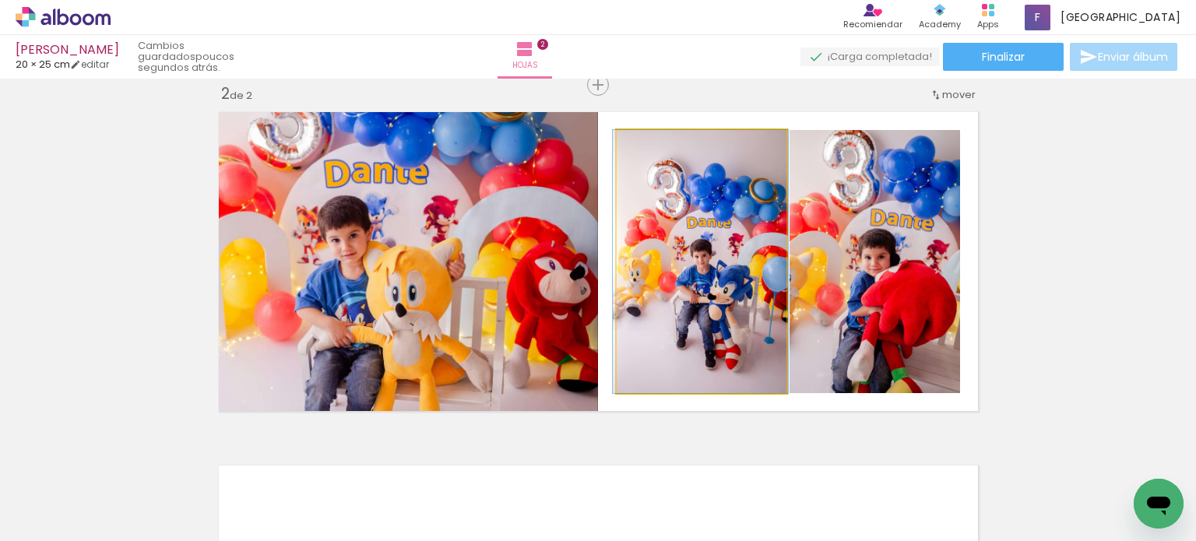
drag, startPoint x: 669, startPoint y: 266, endPoint x: 668, endPoint y: 255, distance: 11.7
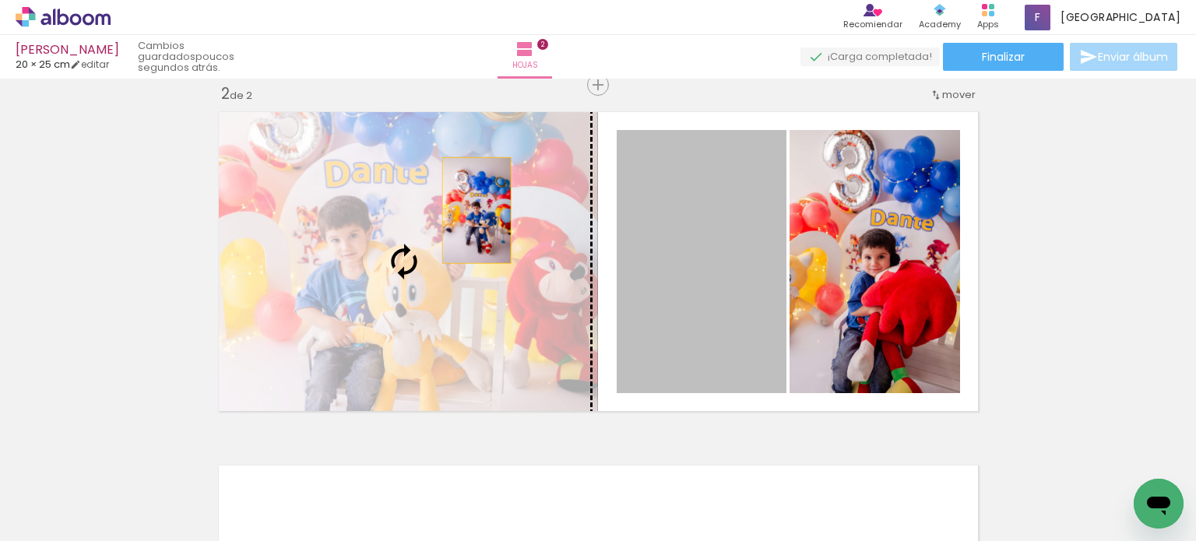
drag, startPoint x: 719, startPoint y: 248, endPoint x: 470, endPoint y: 210, distance: 252.0
click at [0, 0] on slot at bounding box center [0, 0] width 0 height 0
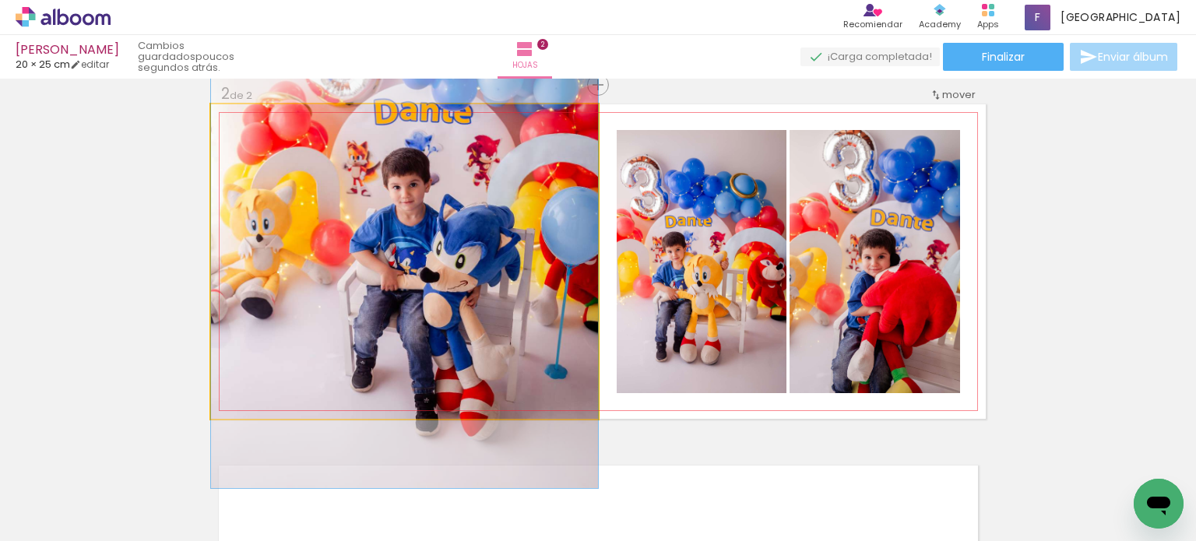
drag, startPoint x: 473, startPoint y: 264, endPoint x: 478, endPoint y: 200, distance: 64.0
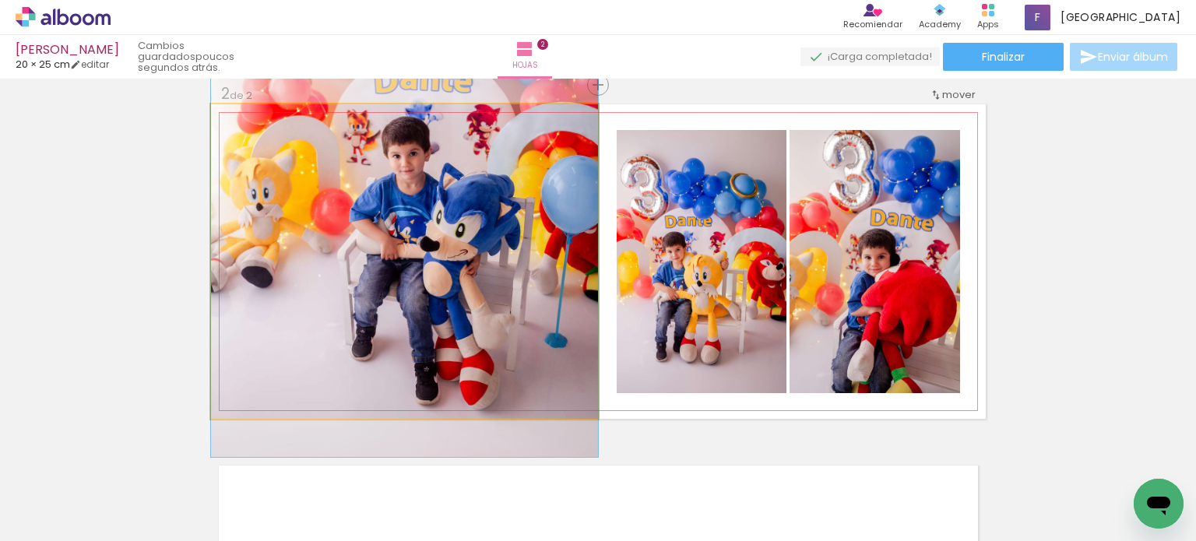
drag, startPoint x: 526, startPoint y: 233, endPoint x: 536, endPoint y: 202, distance: 32.7
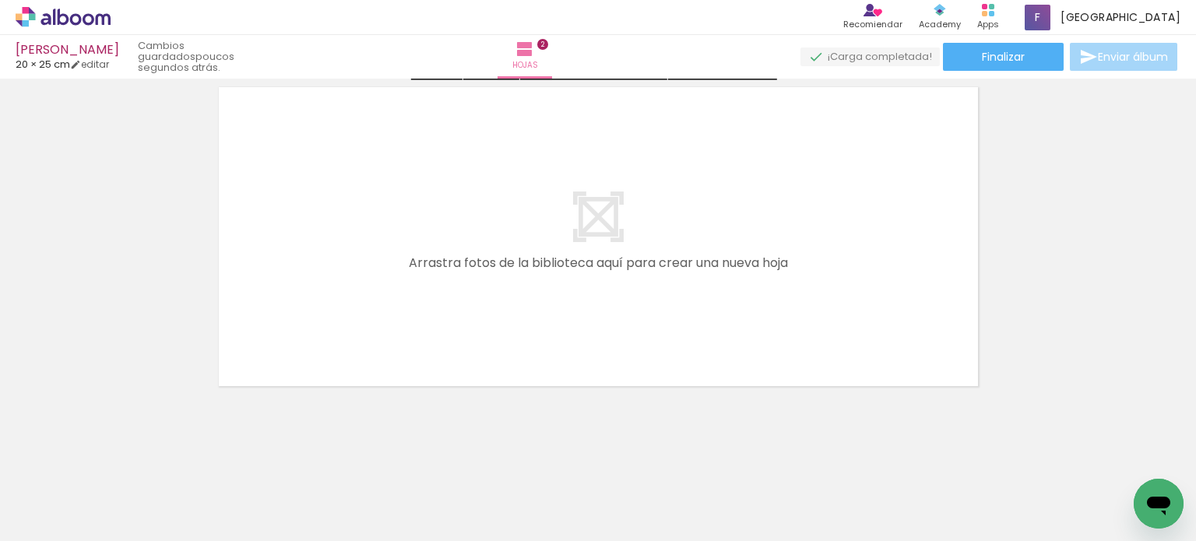
scroll to position [755, 0]
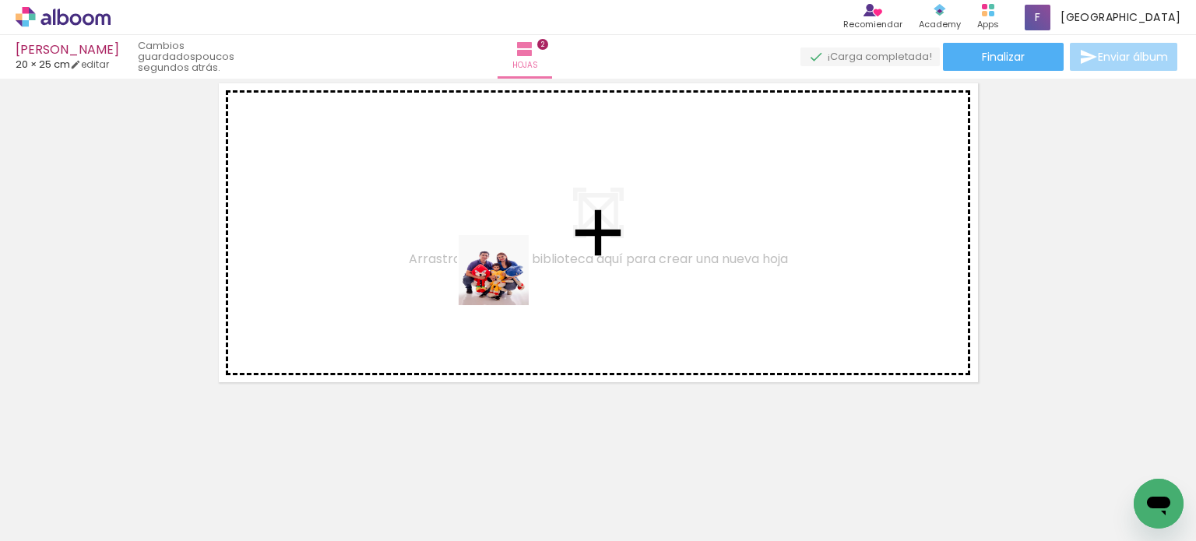
drag, startPoint x: 694, startPoint y: 504, endPoint x: 488, endPoint y: 264, distance: 315.8
click at [488, 264] on quentale-workspace at bounding box center [598, 270] width 1196 height 541
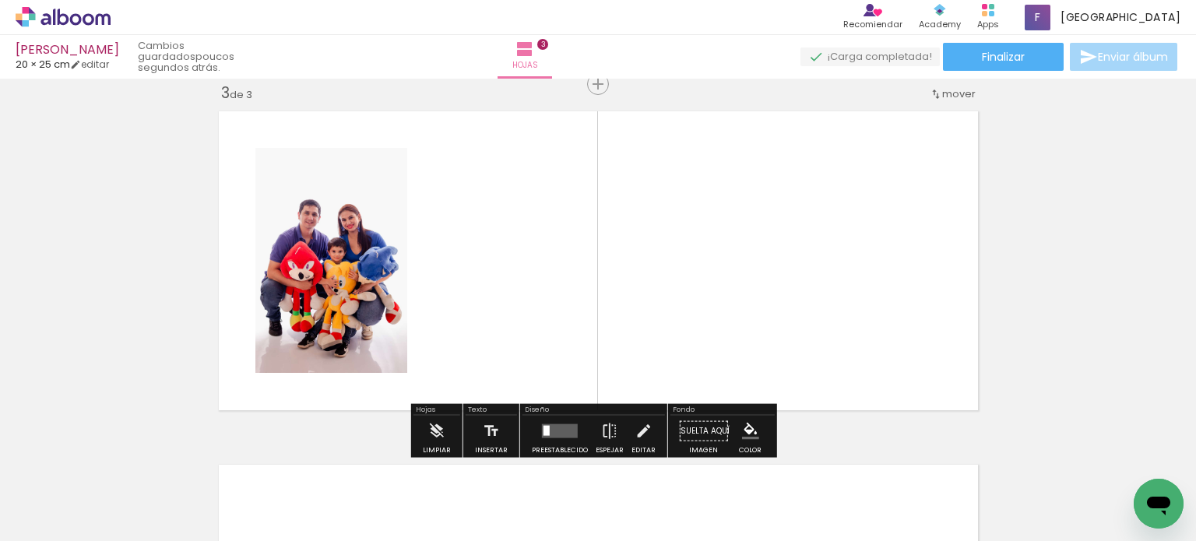
scroll to position [726, 0]
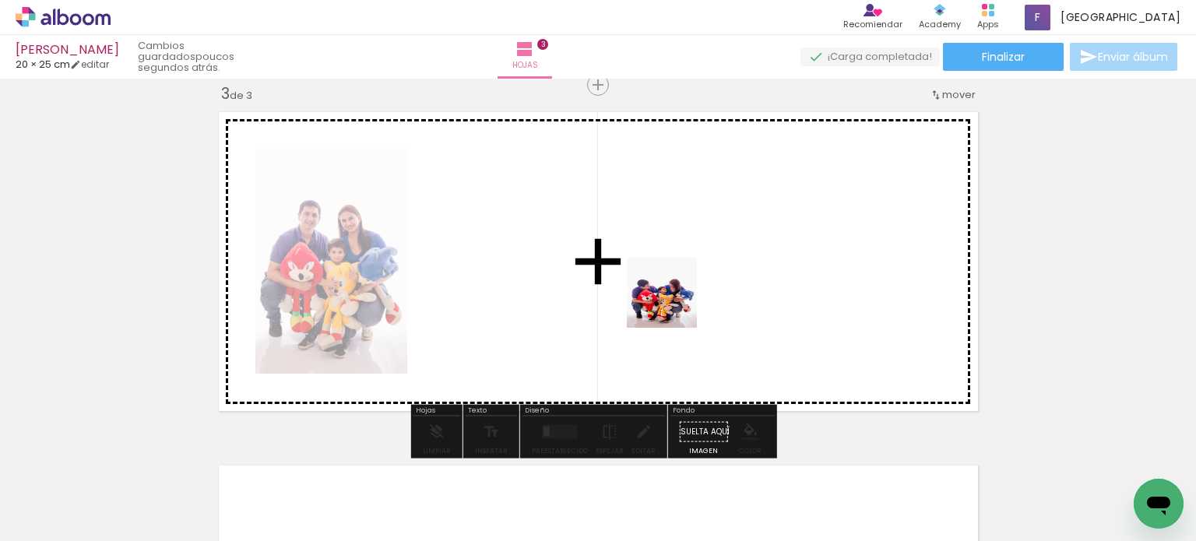
drag, startPoint x: 781, startPoint y: 495, endPoint x: 775, endPoint y: 420, distance: 75.7
click at [673, 304] on quentale-workspace at bounding box center [598, 270] width 1196 height 541
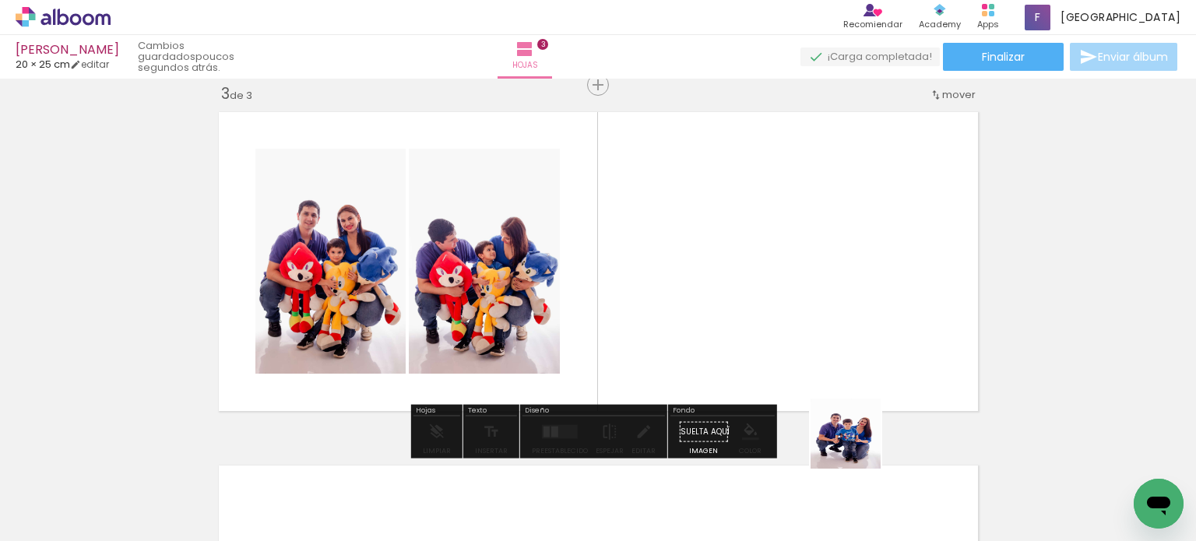
drag, startPoint x: 857, startPoint y: 493, endPoint x: 862, endPoint y: 395, distance: 98.2
click at [853, 374] on quentale-workspace at bounding box center [598, 270] width 1196 height 541
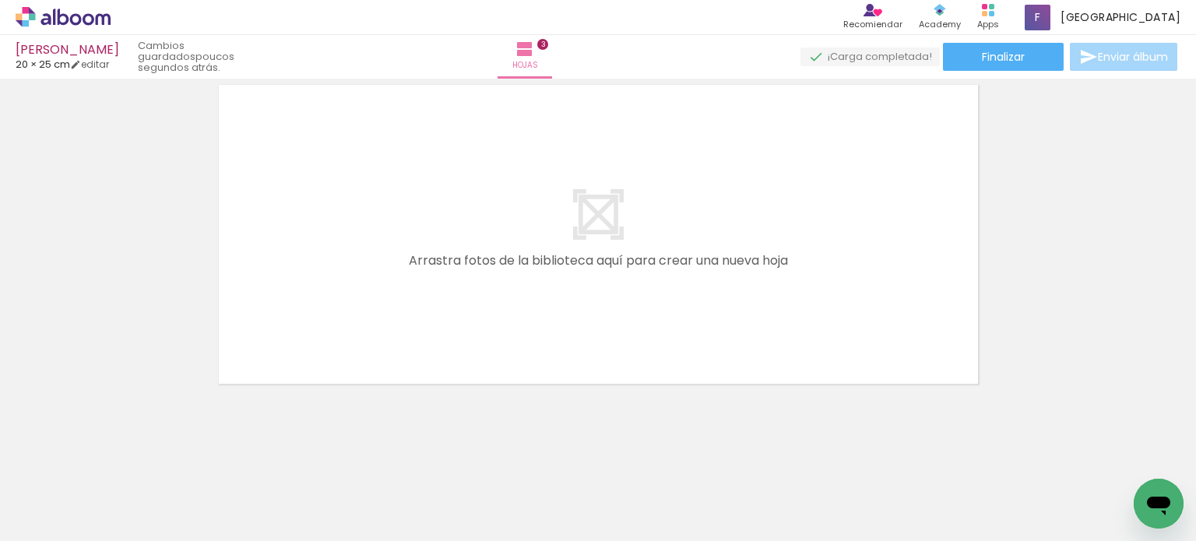
scroll to position [1109, 0]
drag, startPoint x: 342, startPoint y: 488, endPoint x: 462, endPoint y: 491, distance: 120.7
click at [391, 351] on quentale-workspace at bounding box center [598, 270] width 1196 height 541
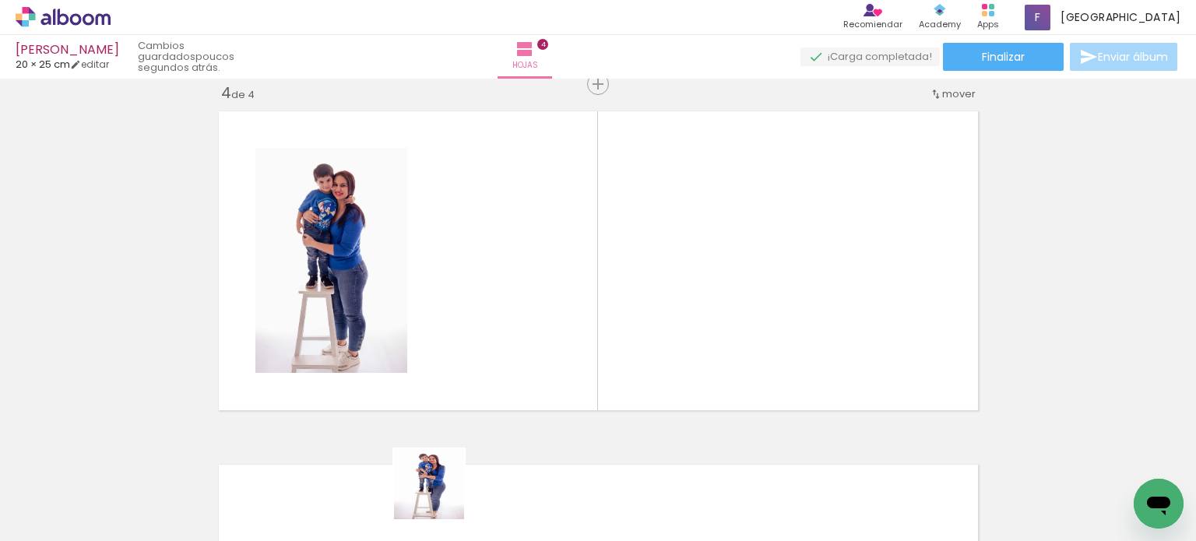
scroll to position [1080, 0]
drag, startPoint x: 441, startPoint y: 499, endPoint x: 548, endPoint y: 455, distance: 116.0
click at [509, 365] on quentale-workspace at bounding box center [598, 270] width 1196 height 541
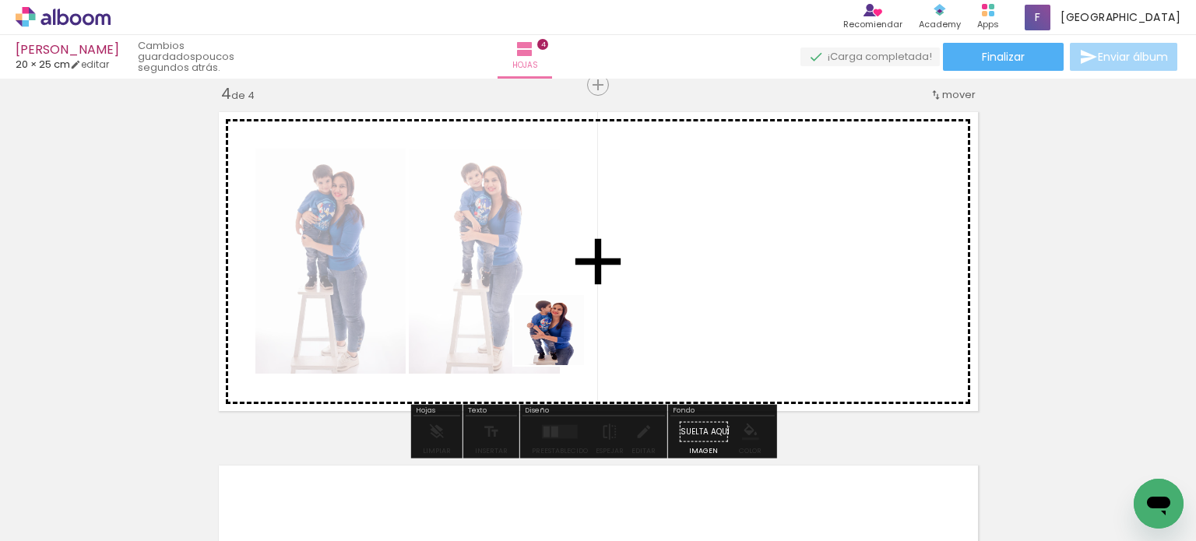
drag, startPoint x: 535, startPoint y: 491, endPoint x: 842, endPoint y: 440, distance: 311.8
click at [563, 340] on quentale-workspace at bounding box center [598, 270] width 1196 height 541
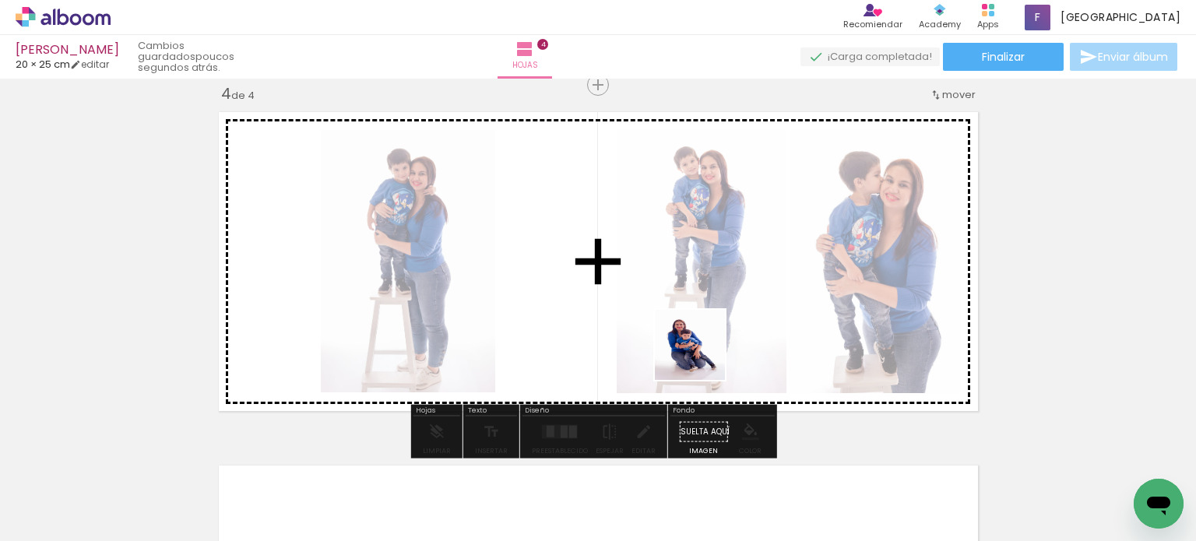
drag, startPoint x: 1059, startPoint y: 501, endPoint x: 756, endPoint y: 382, distance: 325.4
click at [694, 352] on quentale-workspace at bounding box center [598, 270] width 1196 height 541
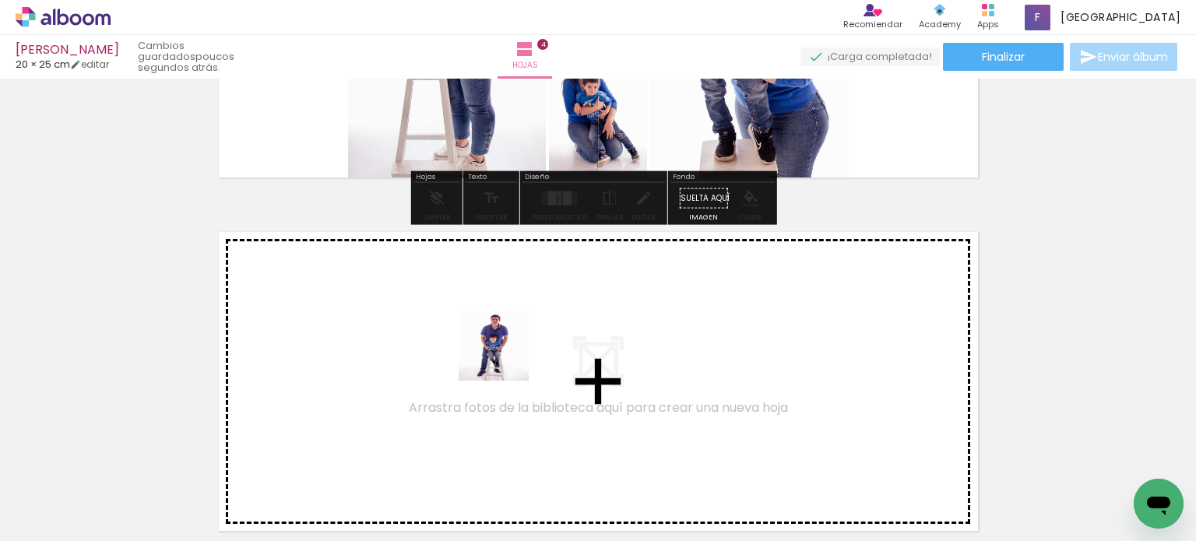
drag, startPoint x: 601, startPoint y: 484, endPoint x: 652, endPoint y: 462, distance: 55.4
click at [499, 353] on quentale-workspace at bounding box center [598, 270] width 1196 height 541
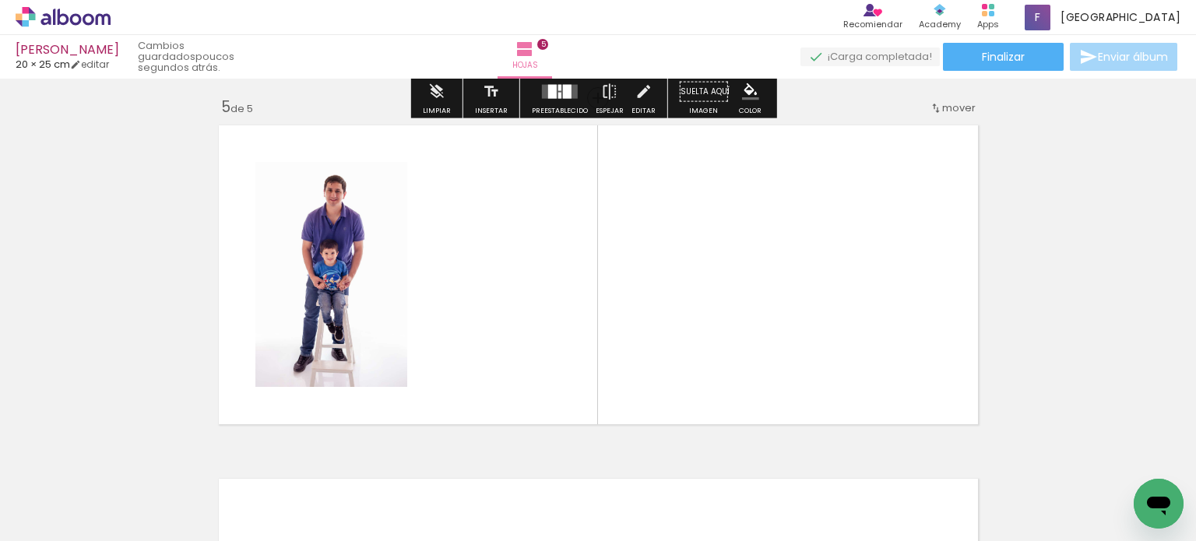
scroll to position [1433, 0]
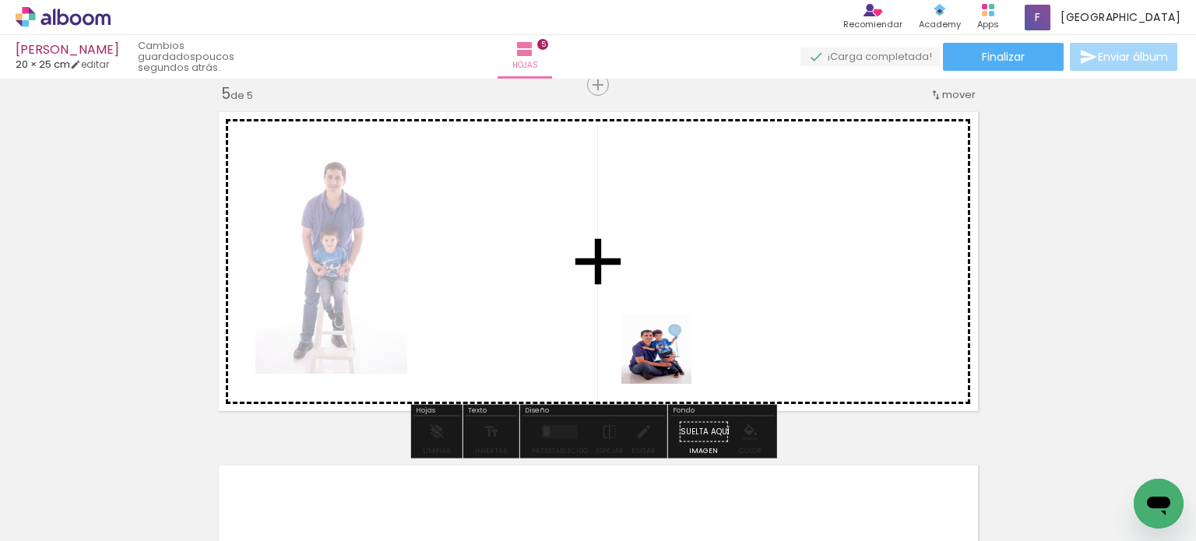
drag, startPoint x: 694, startPoint y: 479, endPoint x: 747, endPoint y: 432, distance: 70.0
click at [665, 343] on quentale-workspace at bounding box center [598, 270] width 1196 height 541
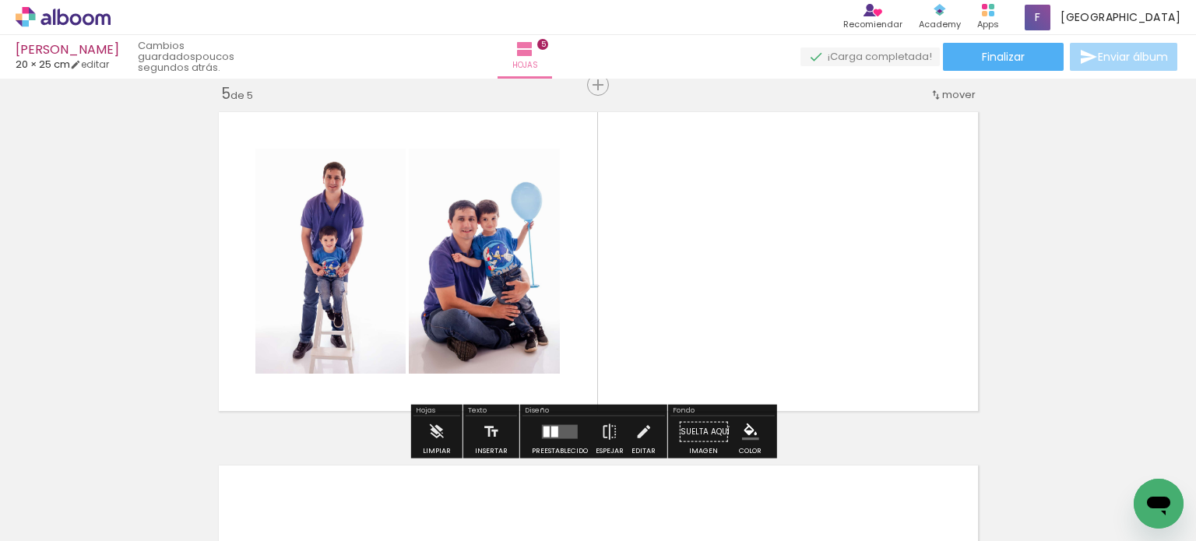
drag, startPoint x: 774, startPoint y: 469, endPoint x: 844, endPoint y: 482, distance: 71.3
click at [778, 351] on quentale-workspace at bounding box center [598, 270] width 1196 height 541
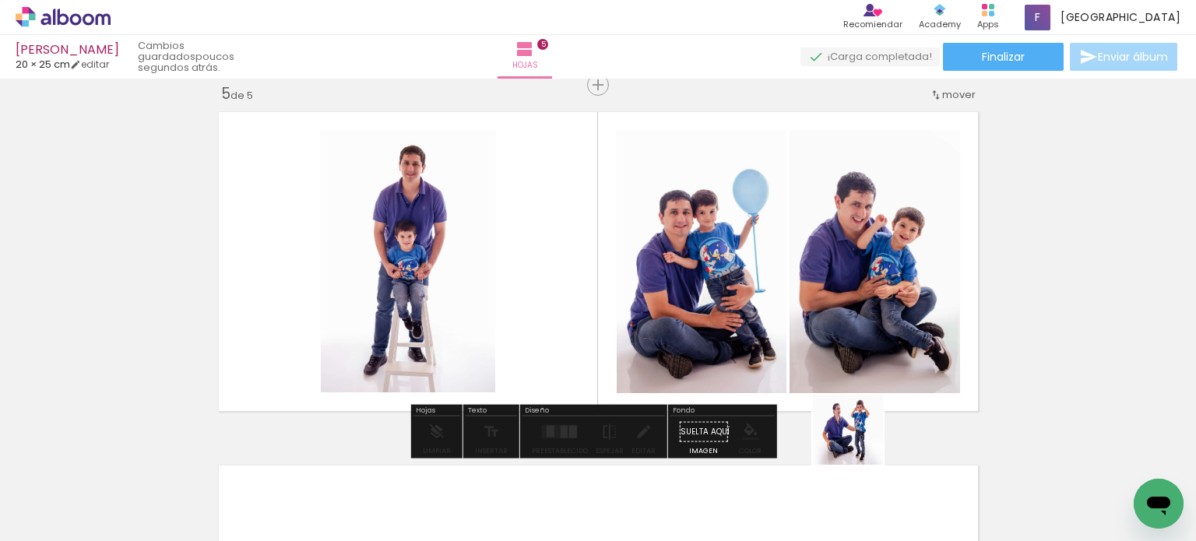
drag, startPoint x: 860, startPoint y: 441, endPoint x: 986, endPoint y: 499, distance: 138.7
click at [841, 341] on quentale-workspace at bounding box center [598, 270] width 1196 height 541
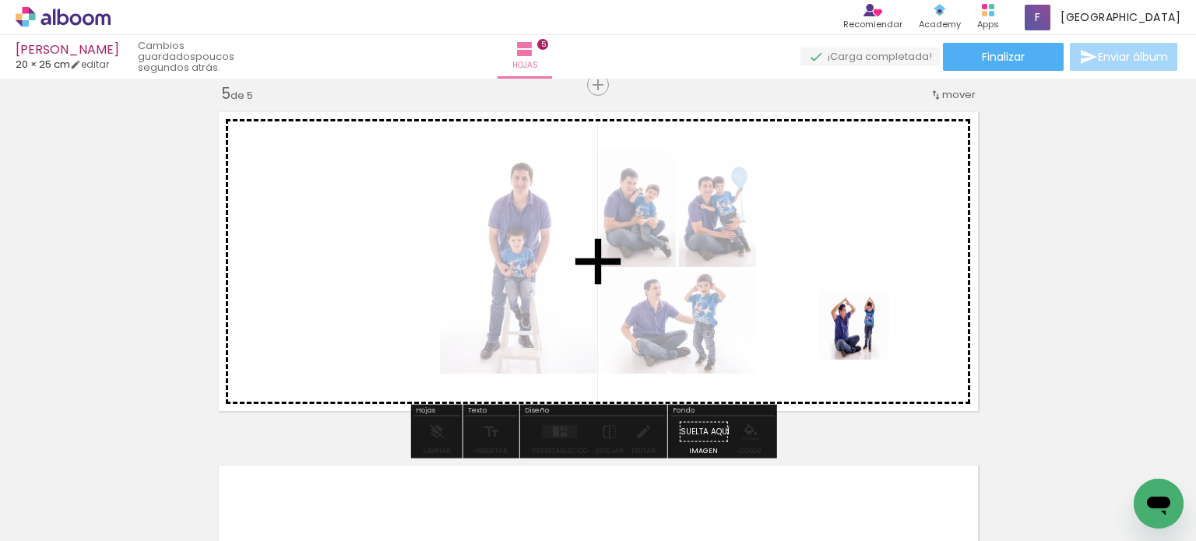
drag, startPoint x: 937, startPoint y: 426, endPoint x: 866, endPoint y: 336, distance: 114.7
click at [866, 336] on quentale-workspace at bounding box center [598, 270] width 1196 height 541
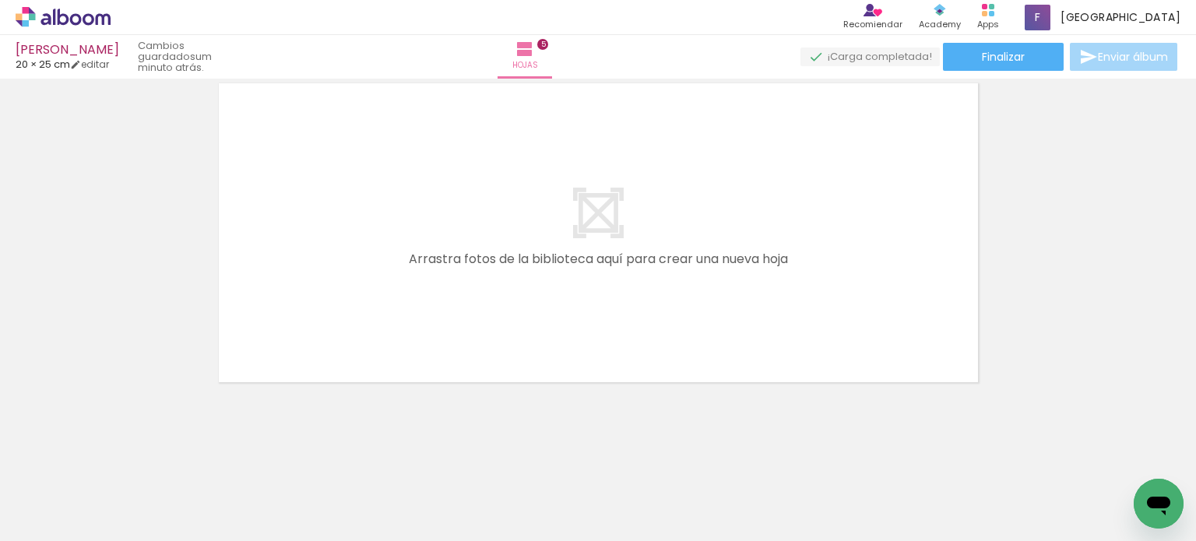
scroll to position [0, 1435]
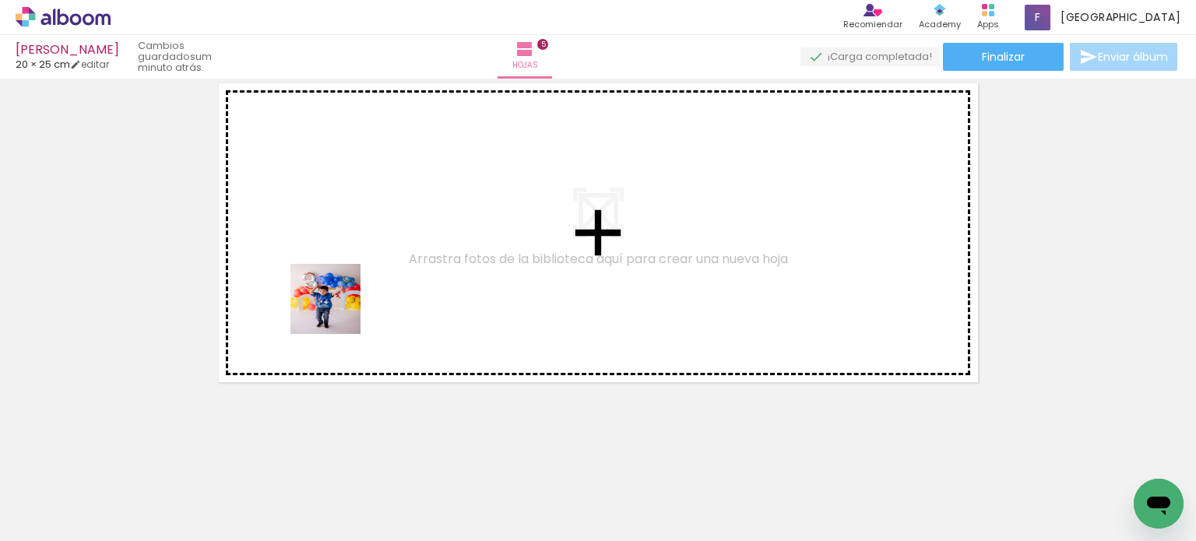
drag, startPoint x: 308, startPoint y: 497, endPoint x: 367, endPoint y: 389, distance: 122.7
click at [342, 303] on quentale-workspace at bounding box center [598, 270] width 1196 height 541
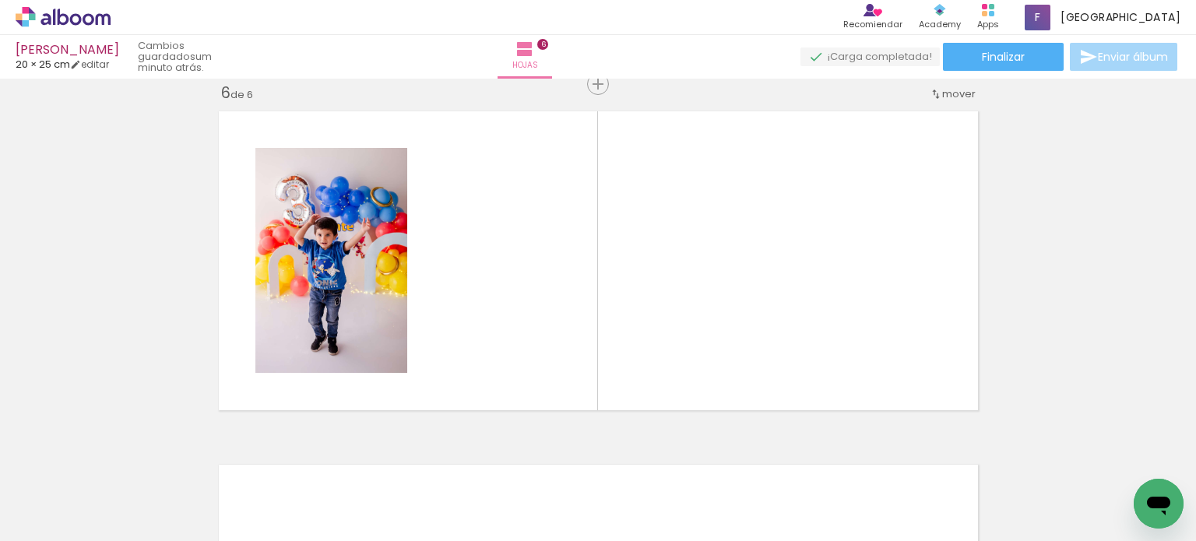
scroll to position [1787, 0]
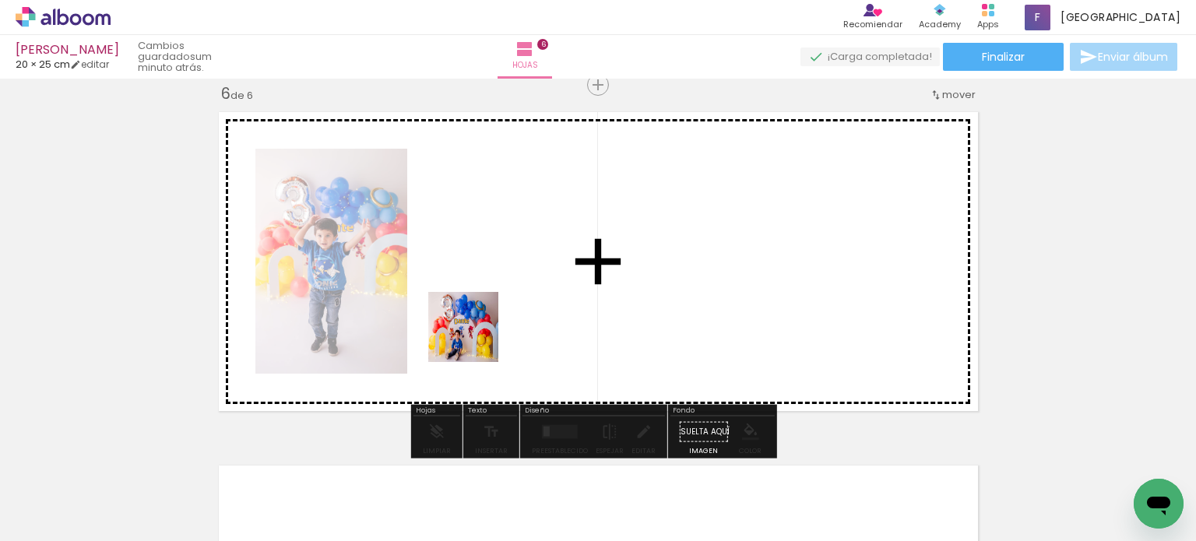
drag, startPoint x: 380, startPoint y: 444, endPoint x: 498, endPoint y: 318, distance: 173.0
click at [498, 318] on quentale-workspace at bounding box center [598, 270] width 1196 height 541
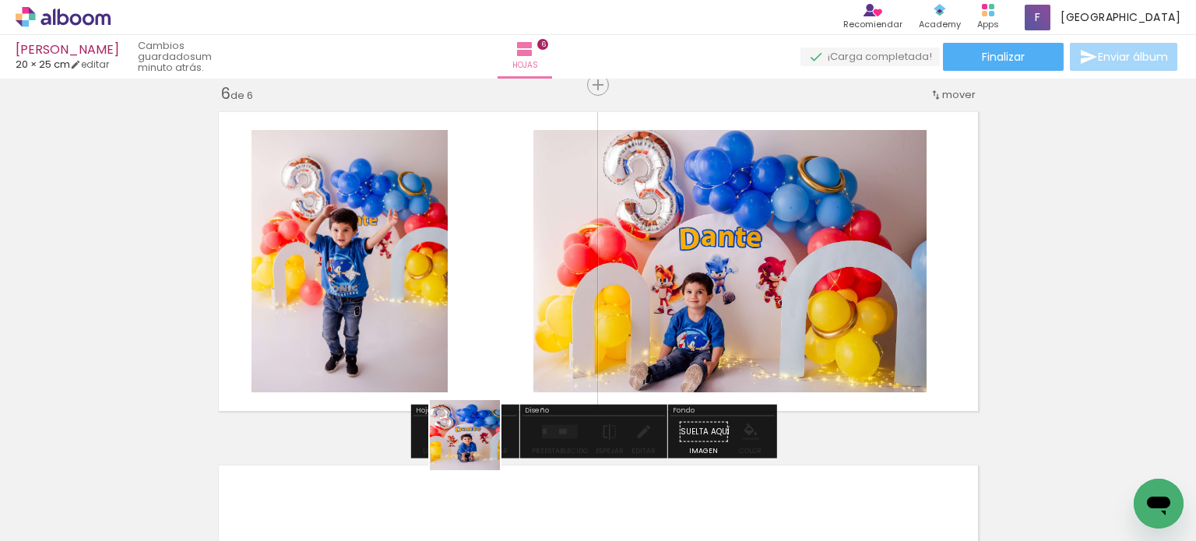
drag, startPoint x: 476, startPoint y: 474, endPoint x: 502, endPoint y: 330, distance: 146.3
click at [502, 330] on quentale-workspace at bounding box center [598, 270] width 1196 height 541
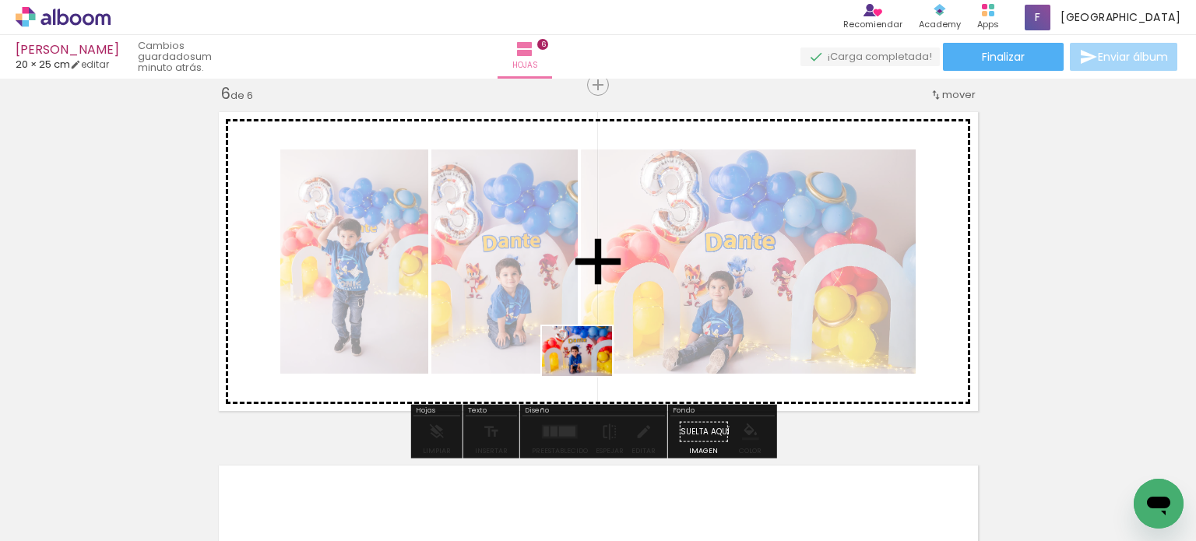
drag, startPoint x: 561, startPoint y: 505, endPoint x: 589, endPoint y: 373, distance: 135.1
click at [589, 373] on quentale-workspace at bounding box center [598, 270] width 1196 height 541
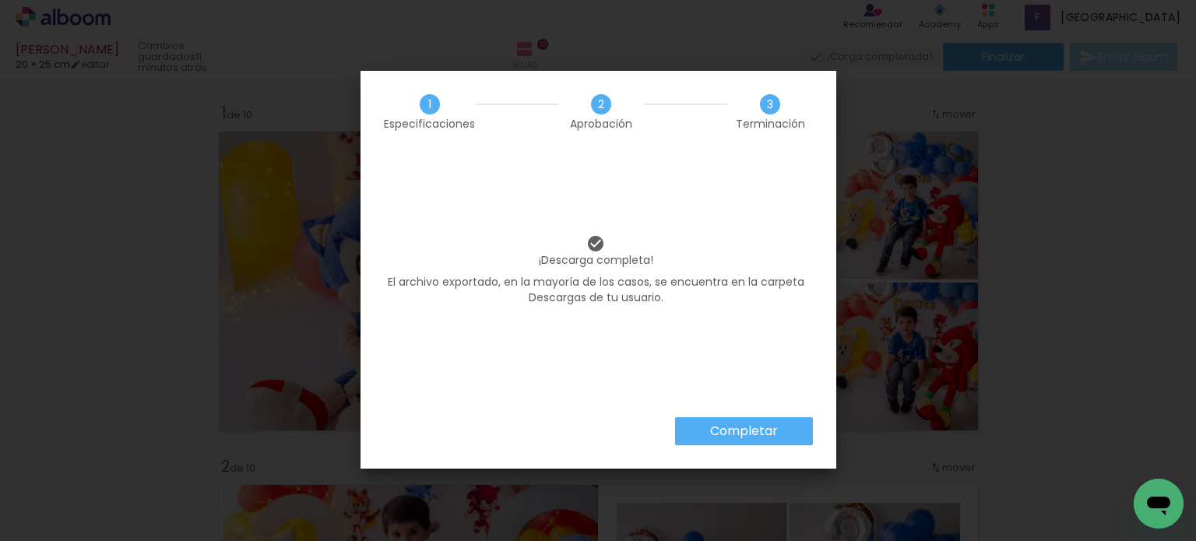
scroll to position [0, 1813]
